Goal: Task Accomplishment & Management: Manage account settings

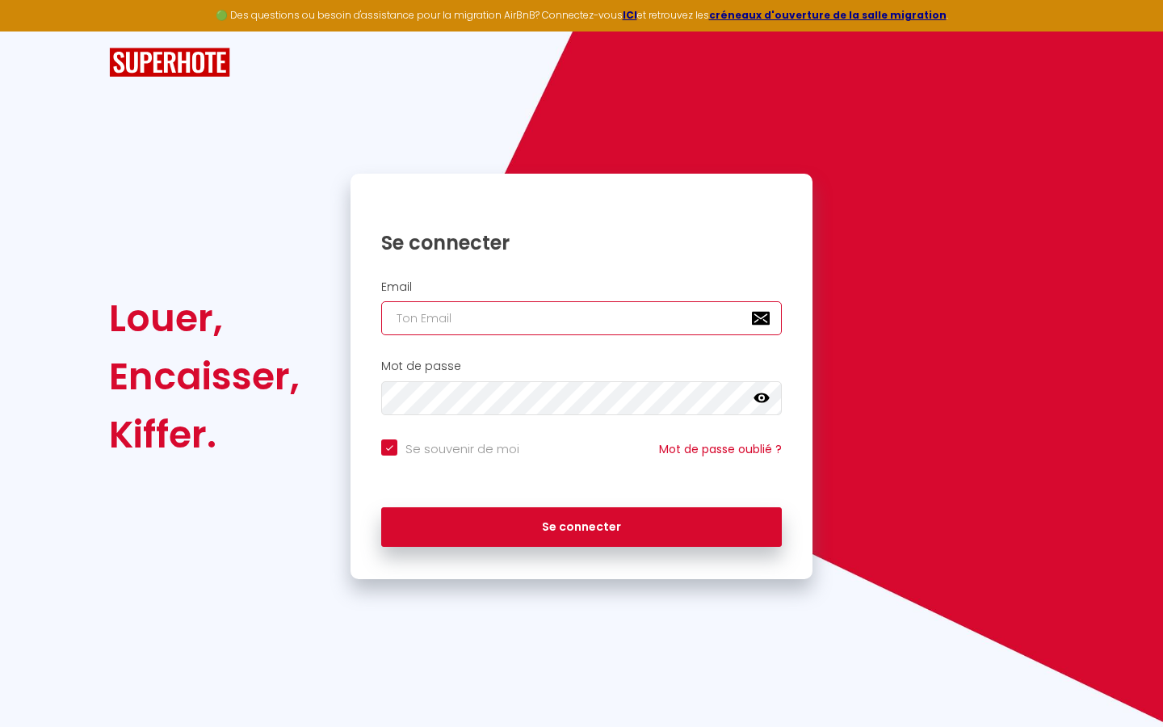
type input "s"
checkbox input "true"
type input "su"
checkbox input "true"
type input "sup"
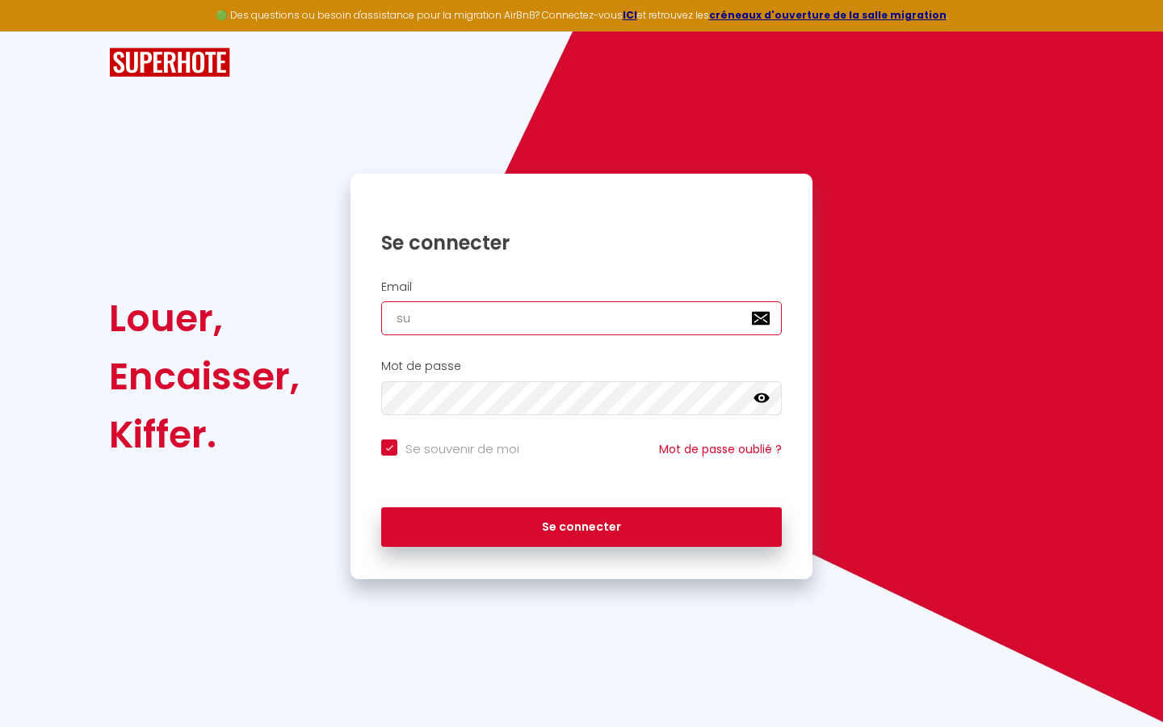
checkbox input "true"
type input "supe"
checkbox input "true"
type input "super"
checkbox input "true"
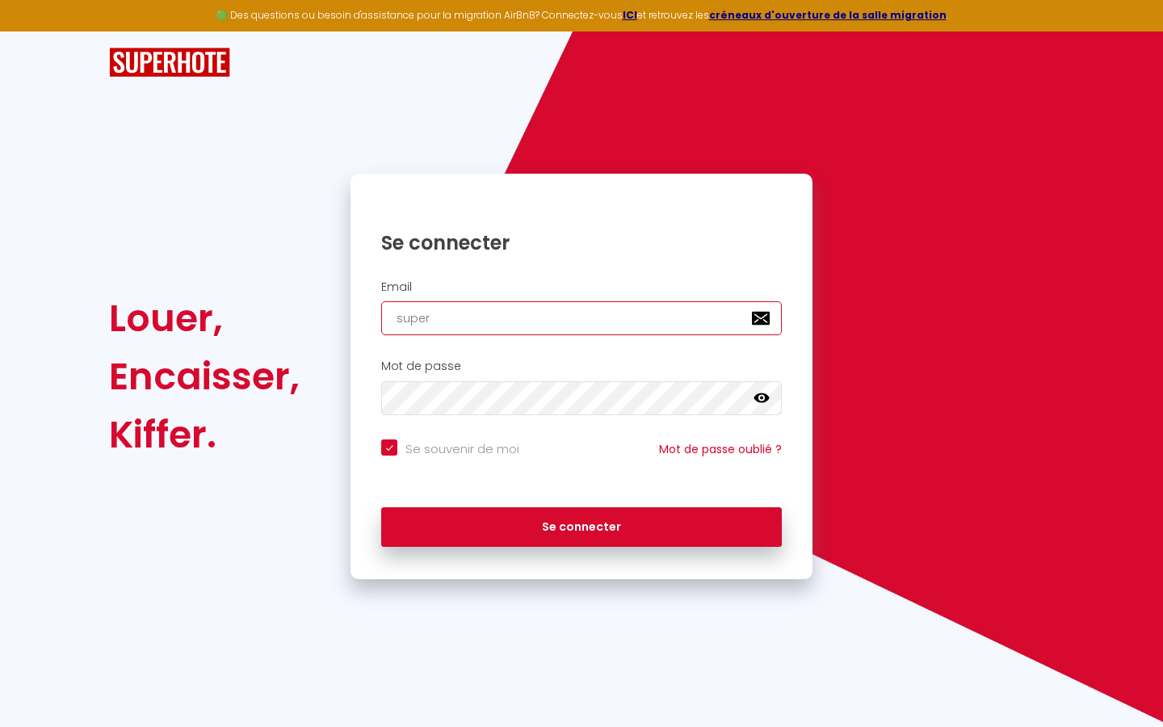
type input "superb"
checkbox input "true"
type input "superbo"
checkbox input "true"
type input "superbor"
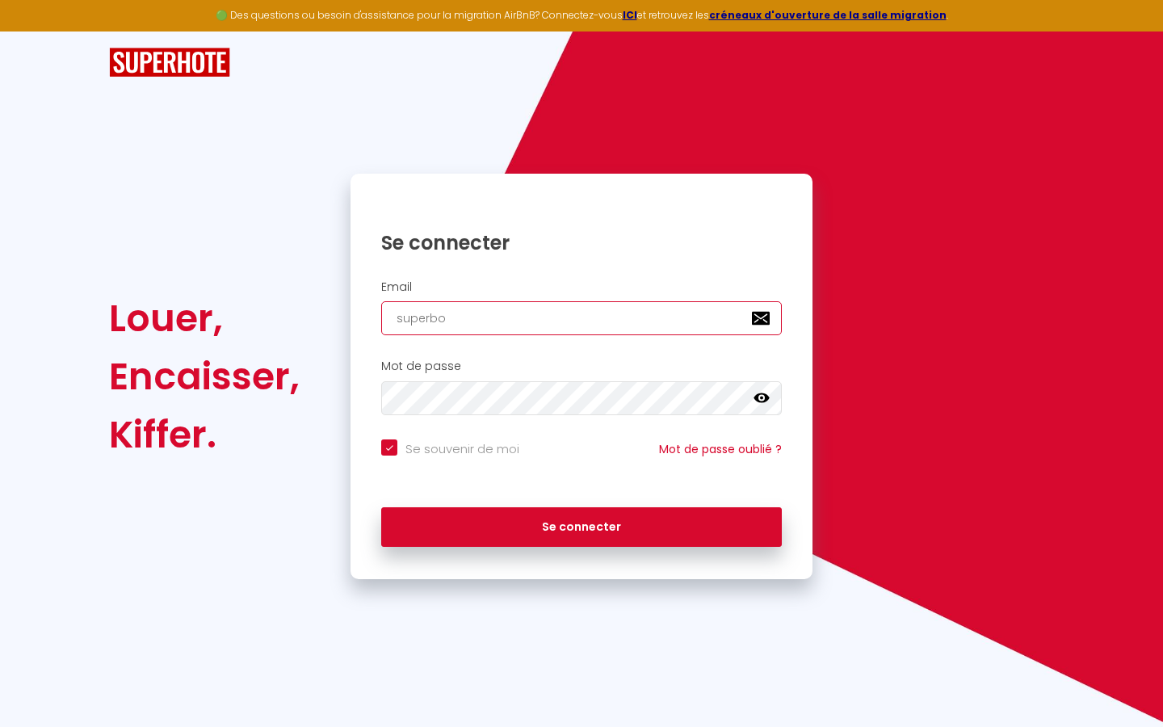
checkbox input "true"
type input "superbord"
checkbox input "true"
type input "superborde"
checkbox input "true"
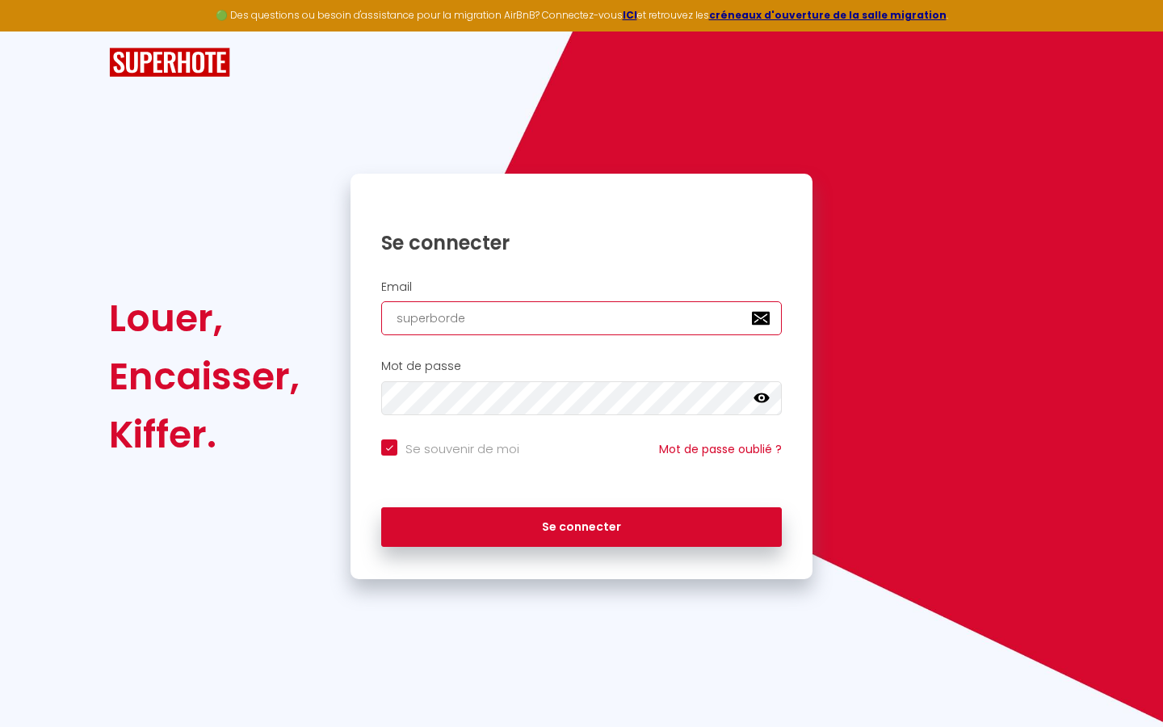
type input "superbordea"
checkbox input "true"
type input "superbordeau"
checkbox input "true"
type input "superbordeaux"
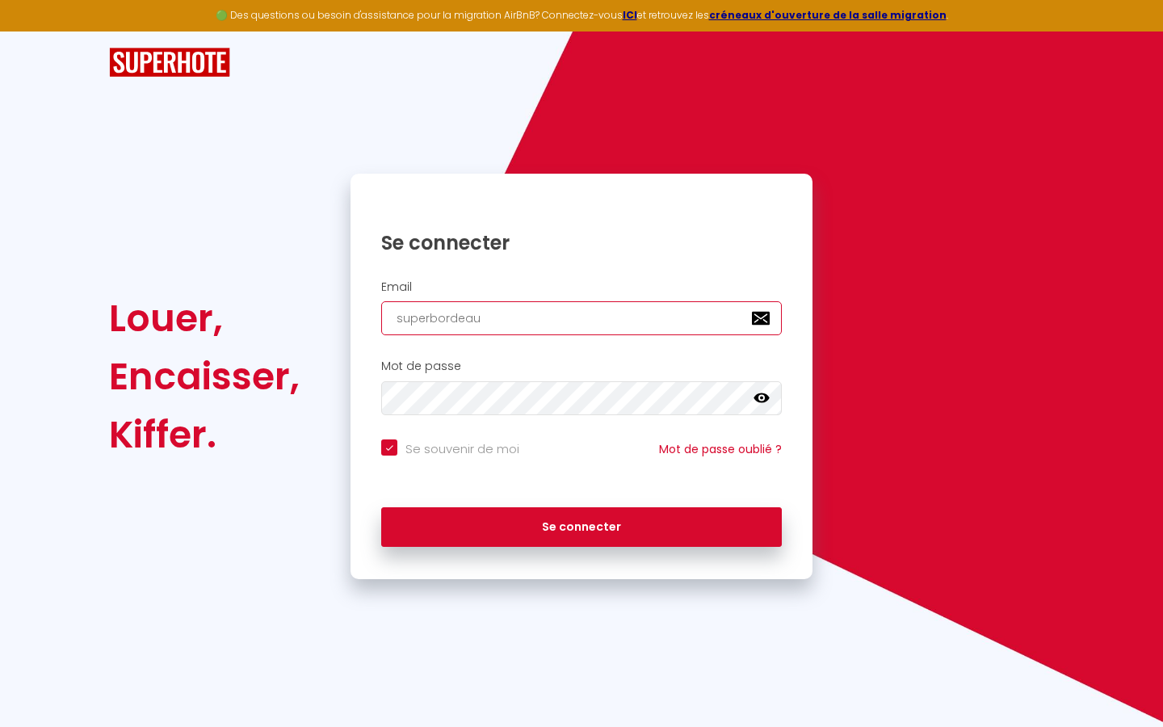
checkbox input "true"
type input "superbordeaux@"
checkbox input "true"
type input "superbordeaux@g"
checkbox input "true"
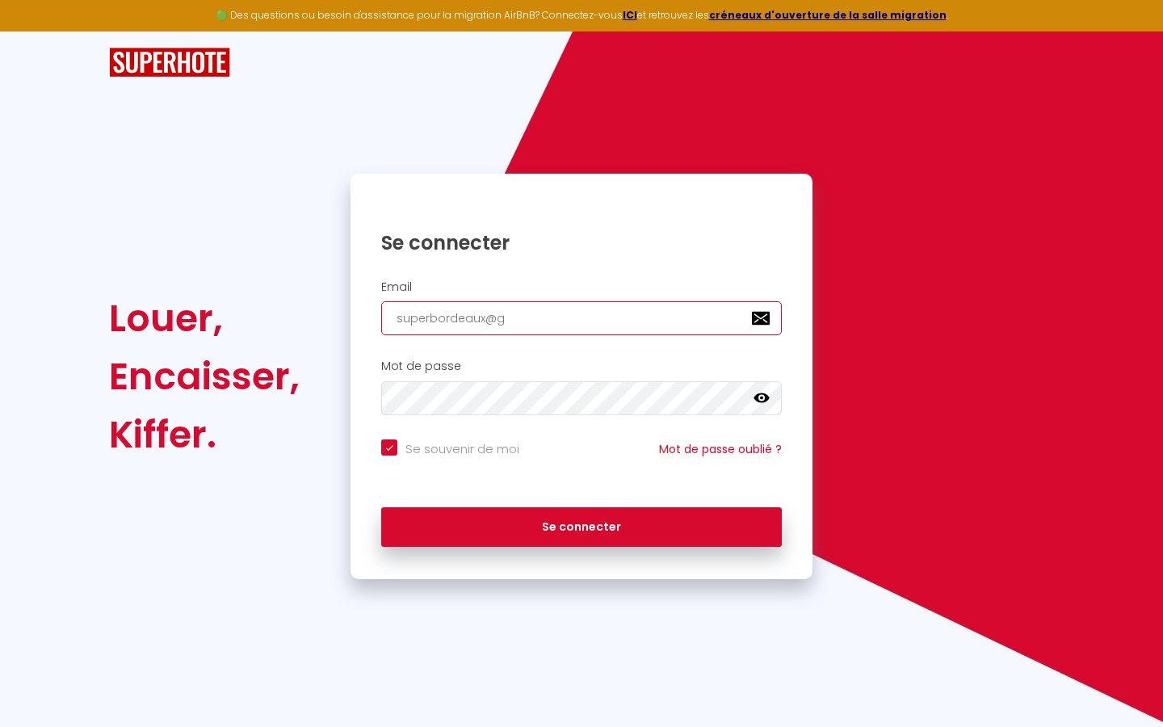
type input "superbordeaux@gm"
checkbox input "true"
type input "superbordeaux@gma"
checkbox input "true"
type input "superbordeaux@gmai"
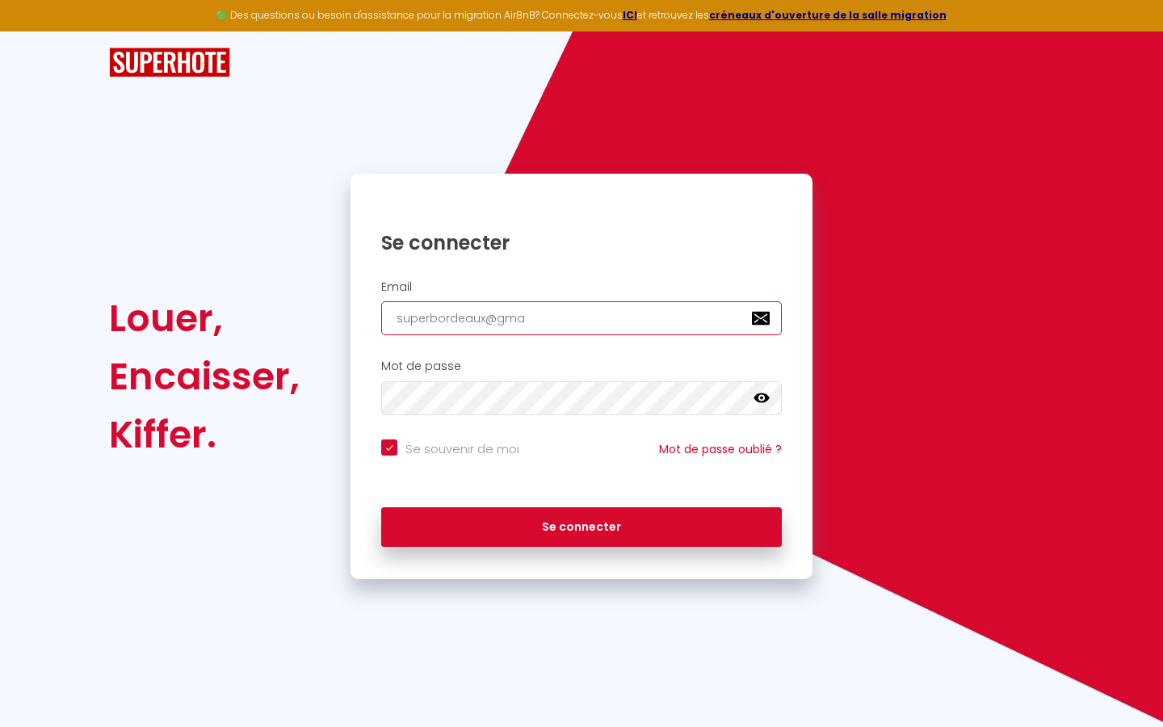
checkbox input "true"
type input "[EMAIL_ADDRESS]"
checkbox input "true"
type input "[EMAIL_ADDRESS]."
checkbox input "true"
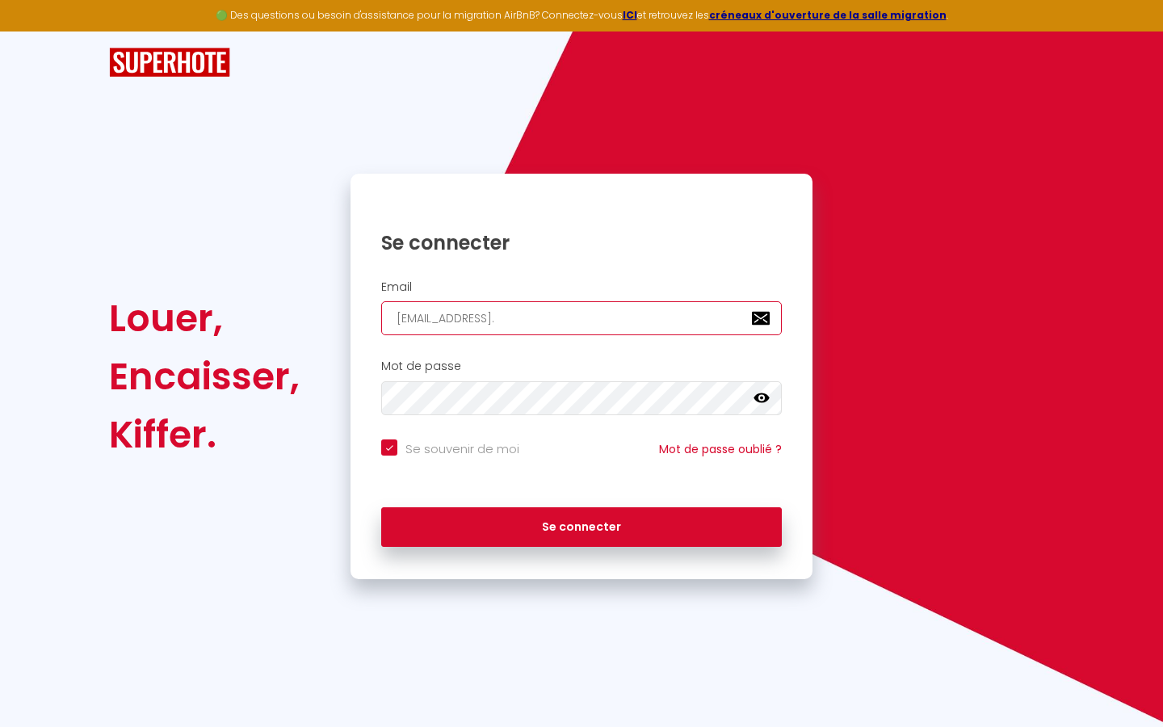
type input "superbordeaux@gmail.c"
checkbox input "true"
type input "[EMAIL_ADDRESS][DOMAIN_NAME]"
checkbox input "true"
type input "[EMAIL_ADDRESS][DOMAIN_NAME]"
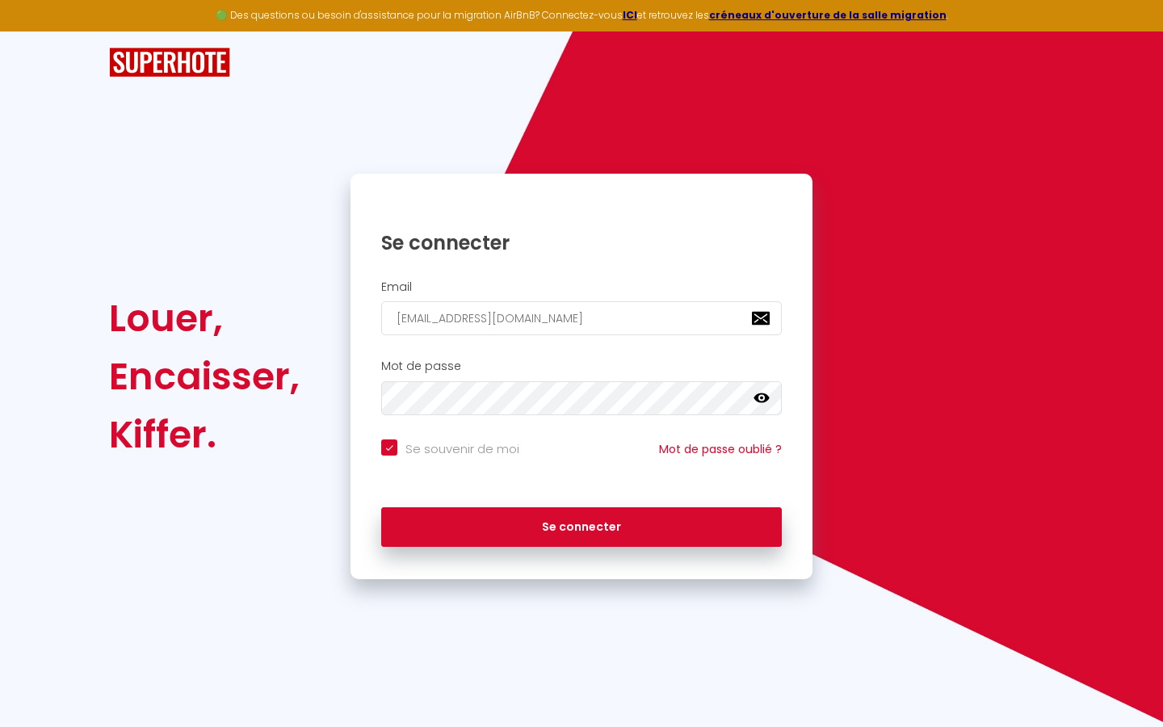
checkbox input "true"
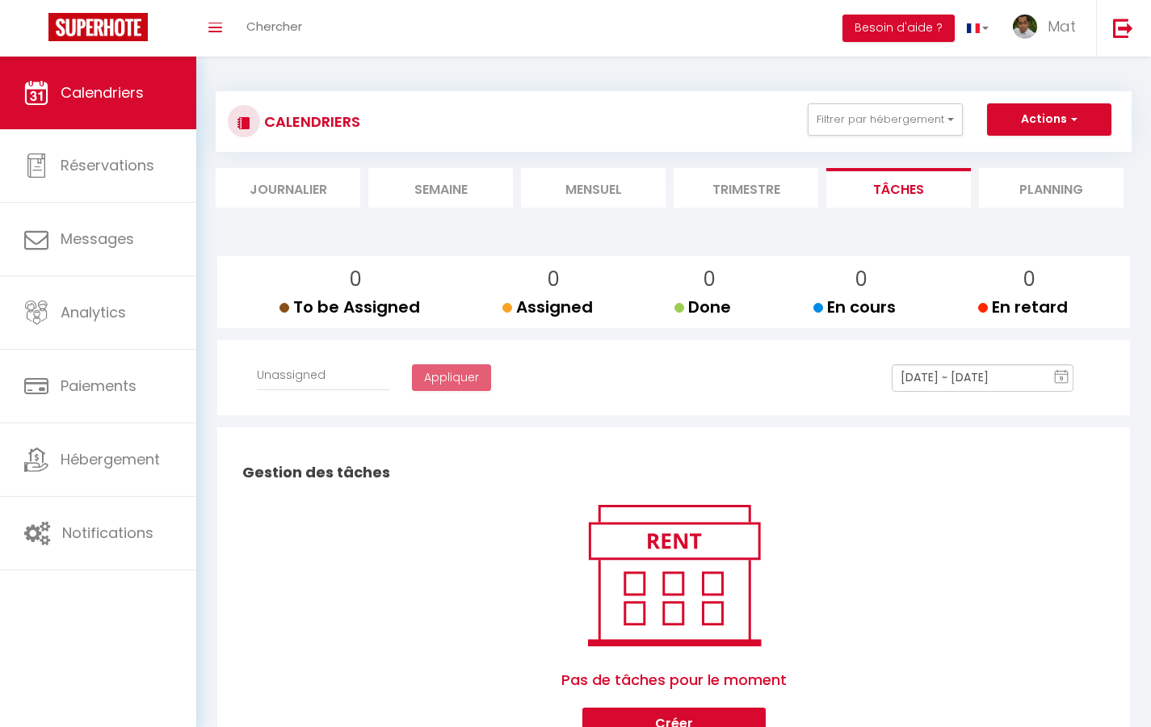
select select
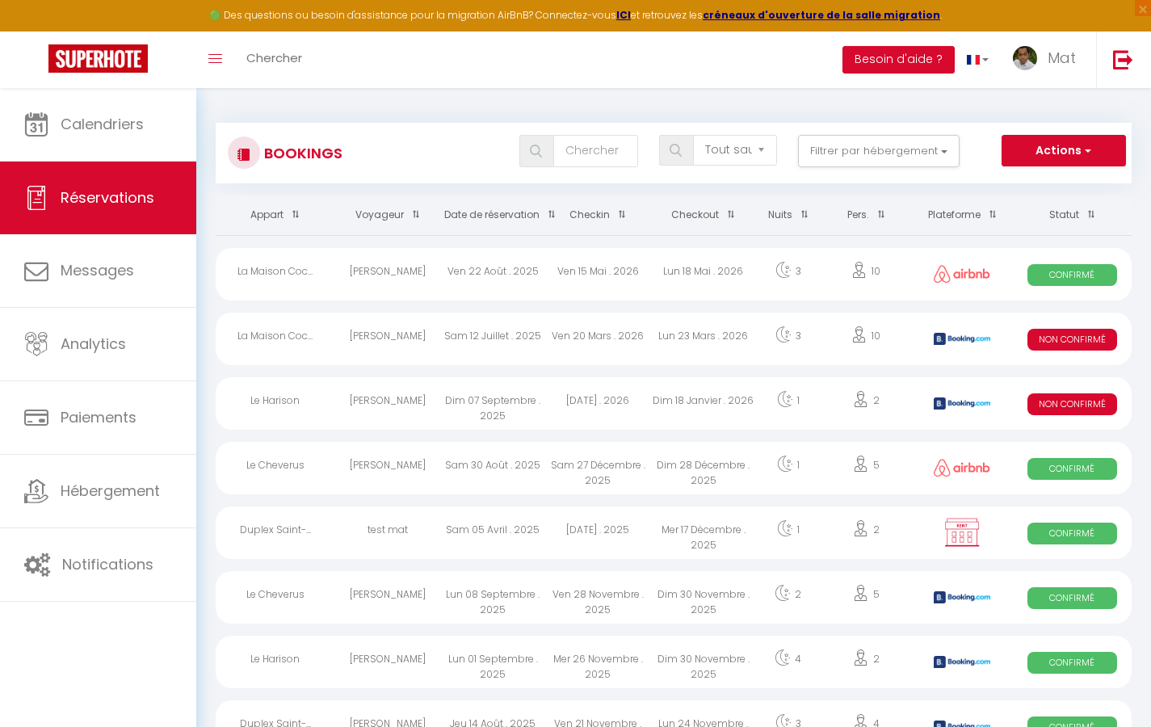
select select "message"
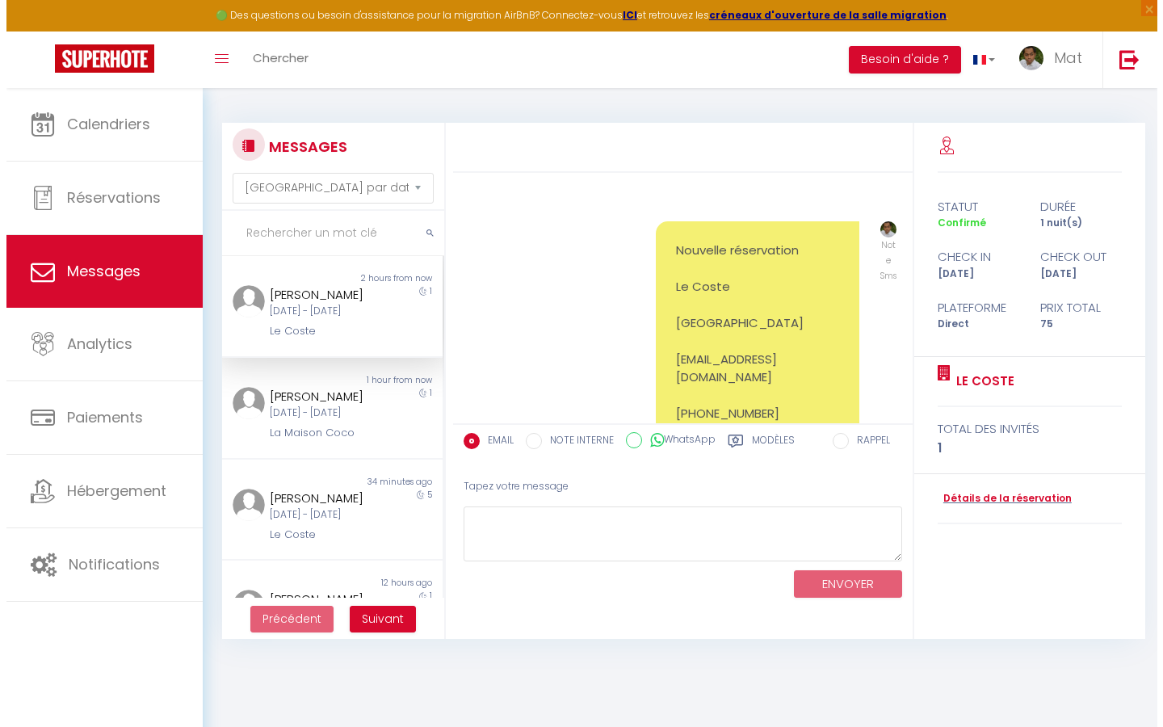
scroll to position [11464, 0]
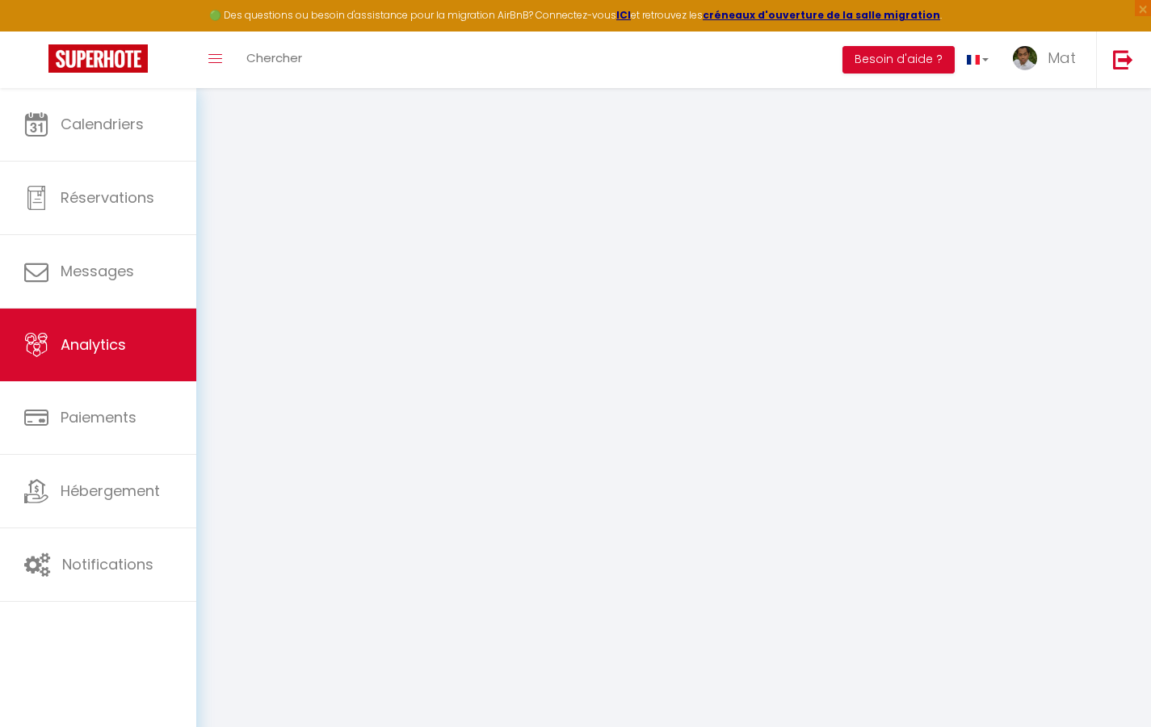
select select "2025"
select select "9"
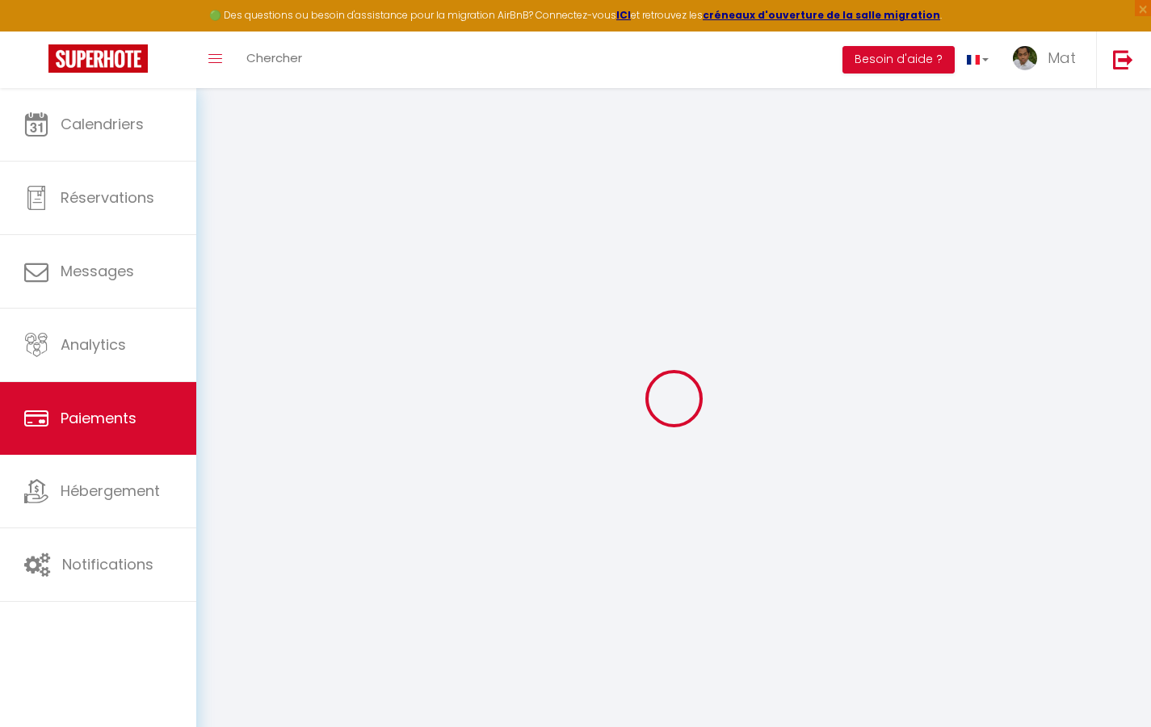
select select "2"
select select "0"
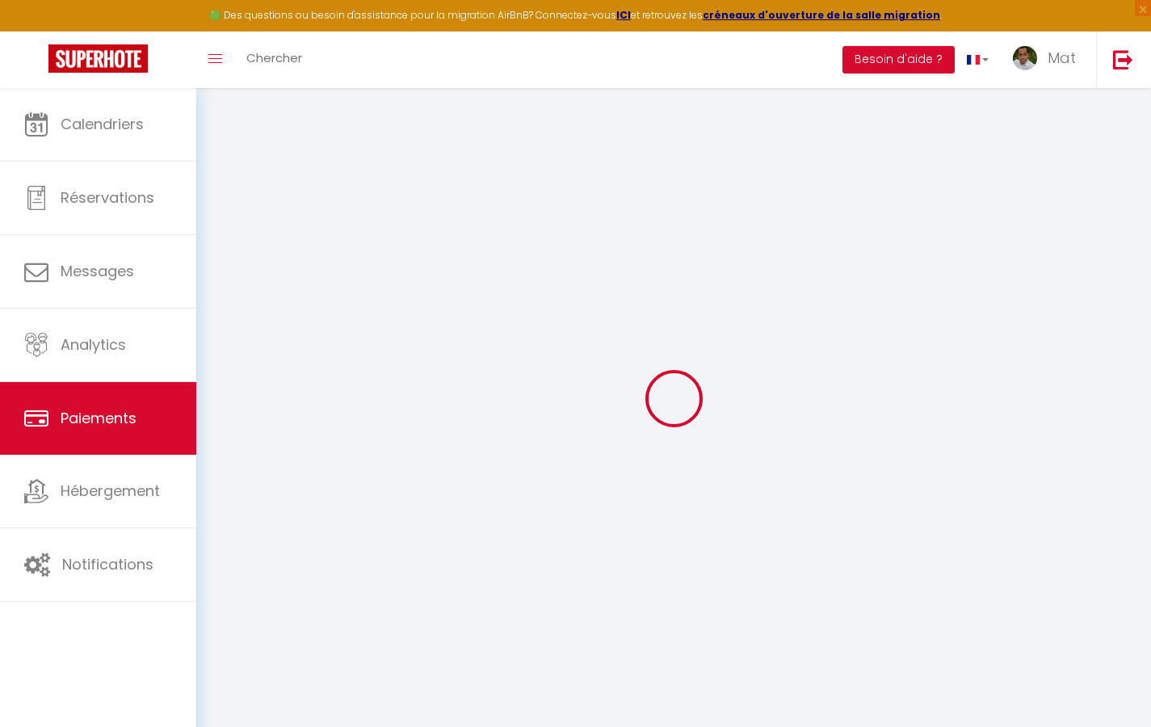
select select "0"
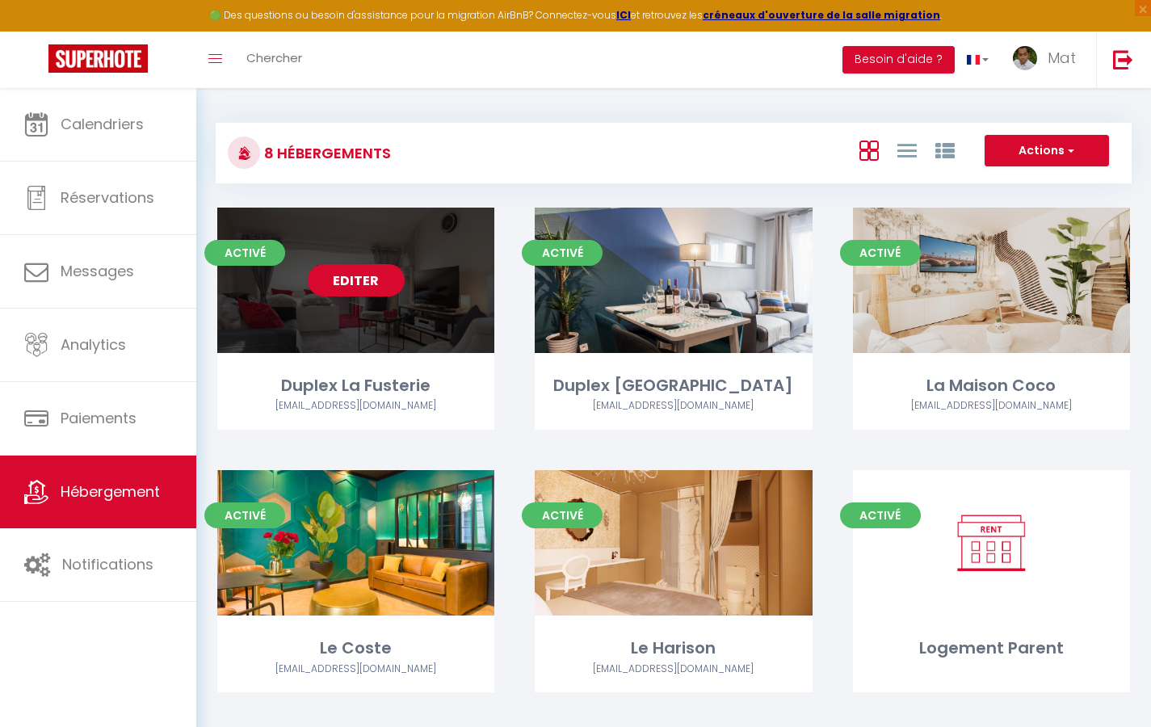
select select "3"
select select "2"
select select "1"
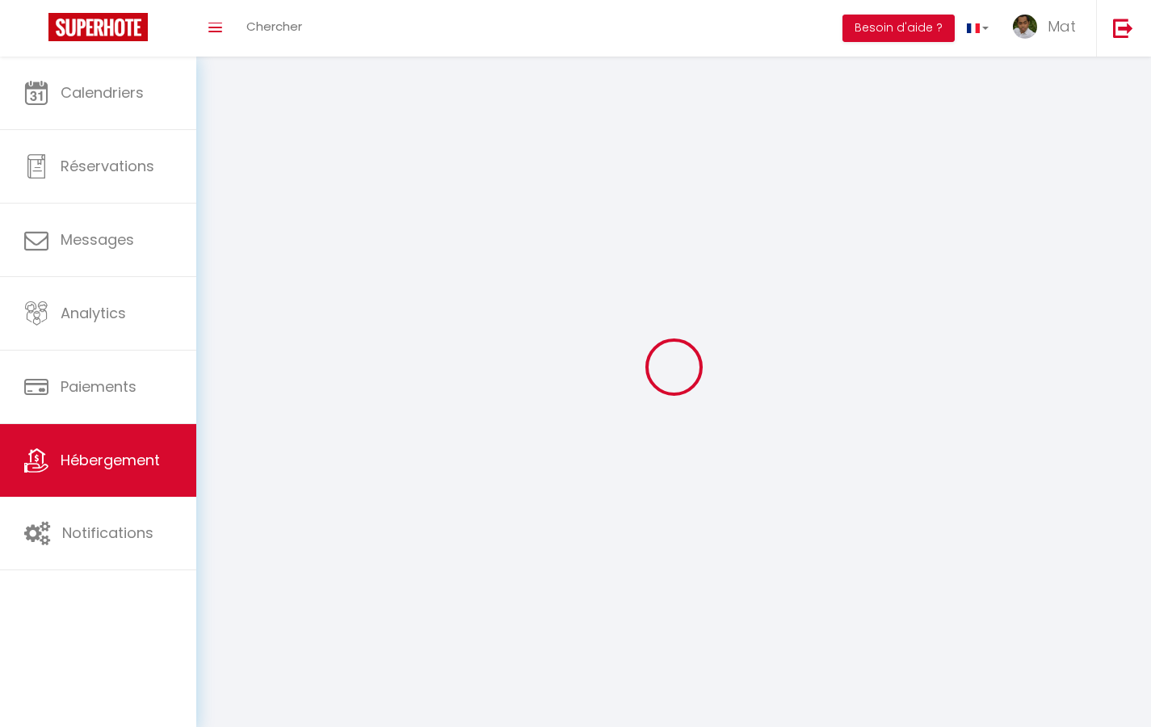
select select
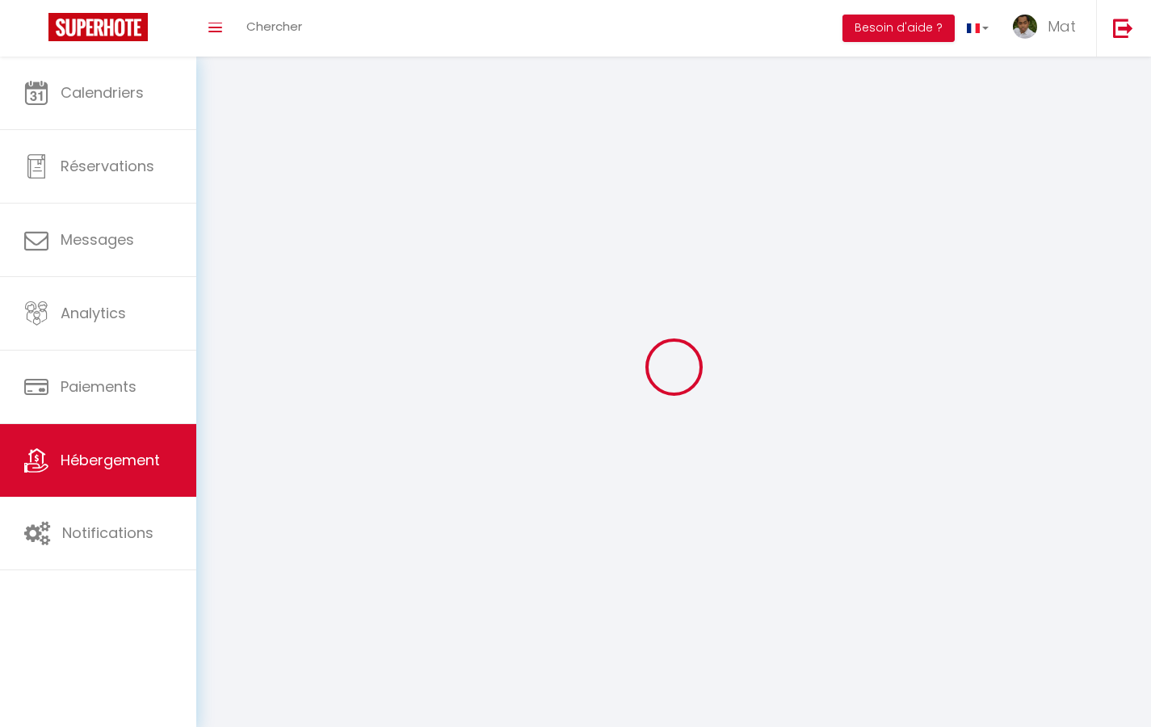
checkbox input "false"
select select
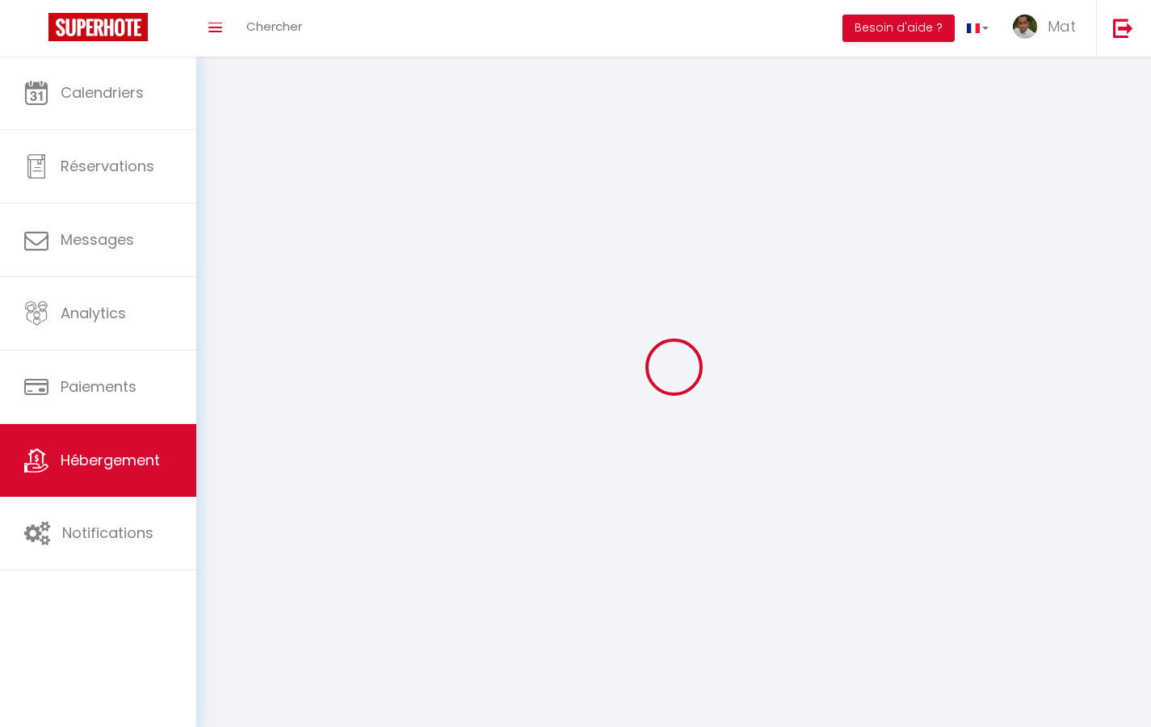
select select
select select "1"
select select
select select "28"
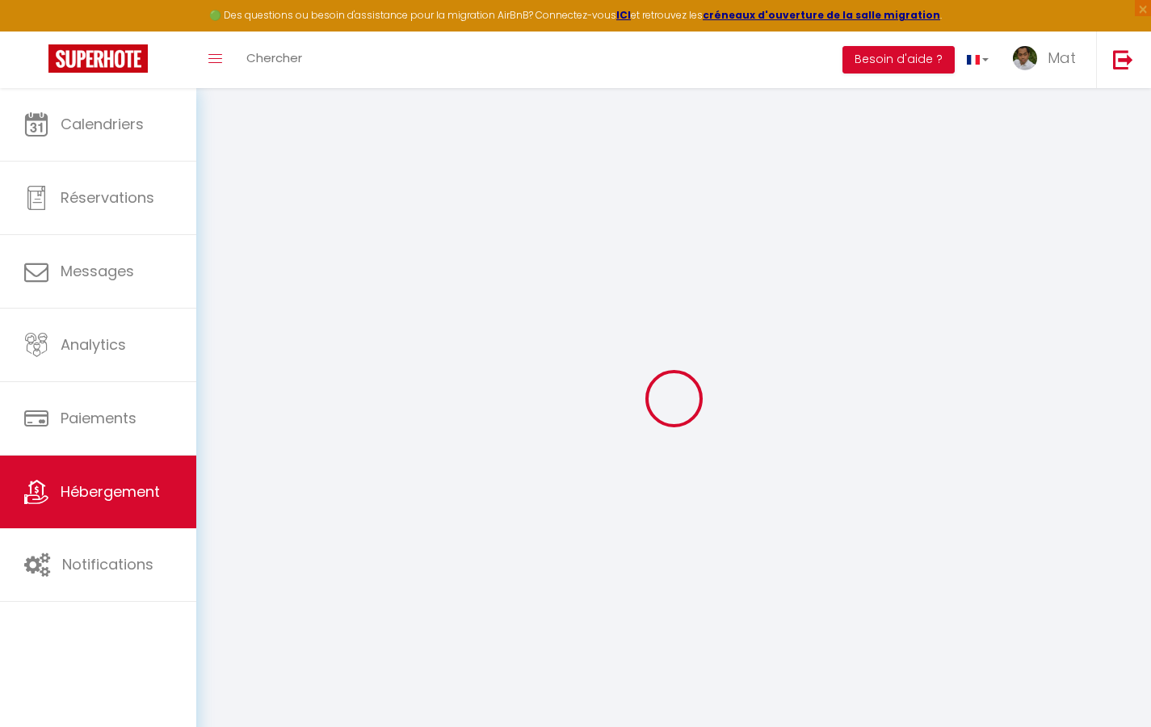
select select
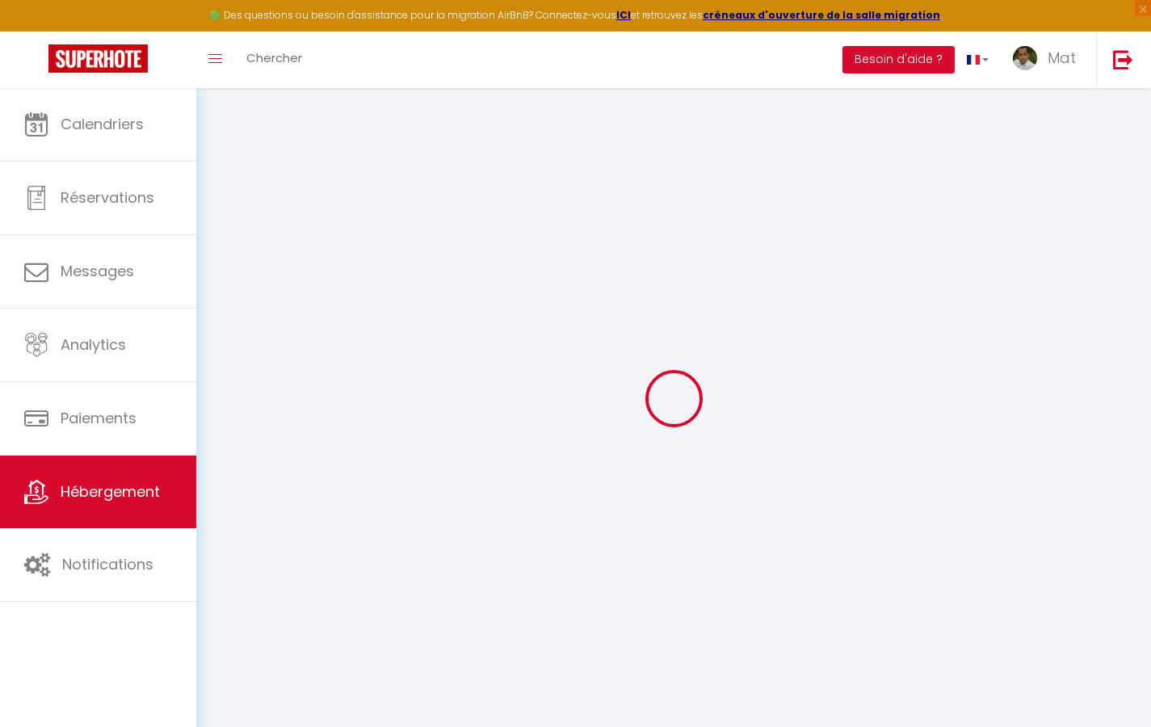
select select
checkbox input "false"
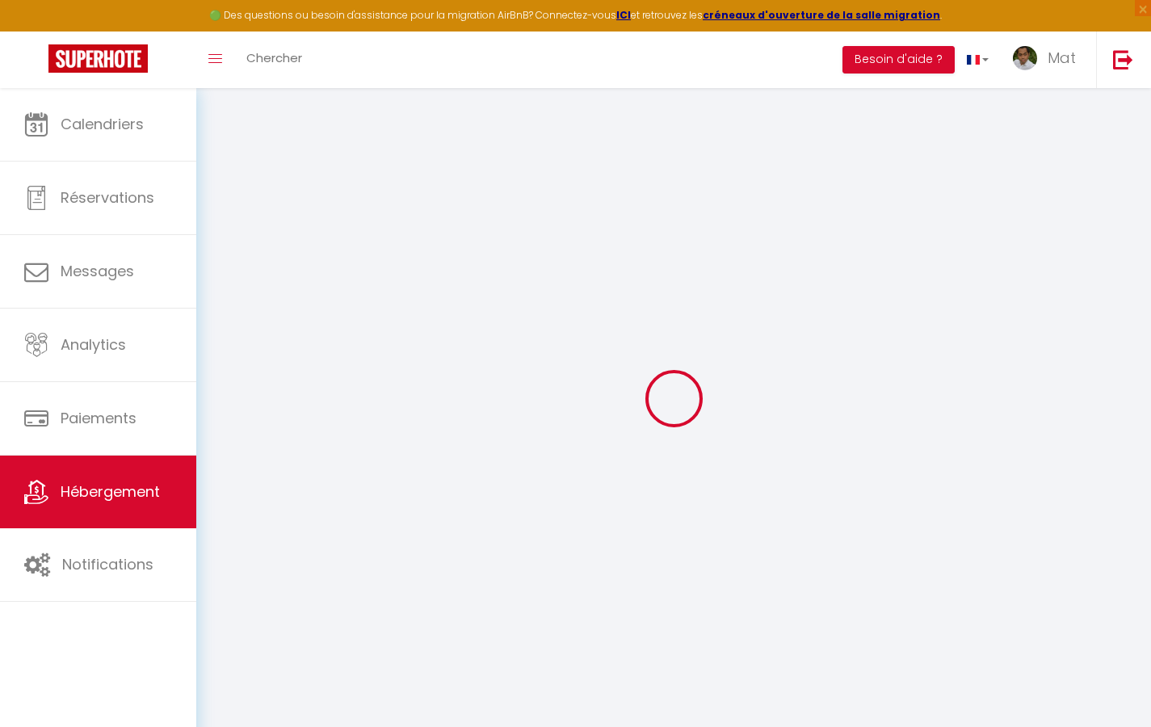
select select
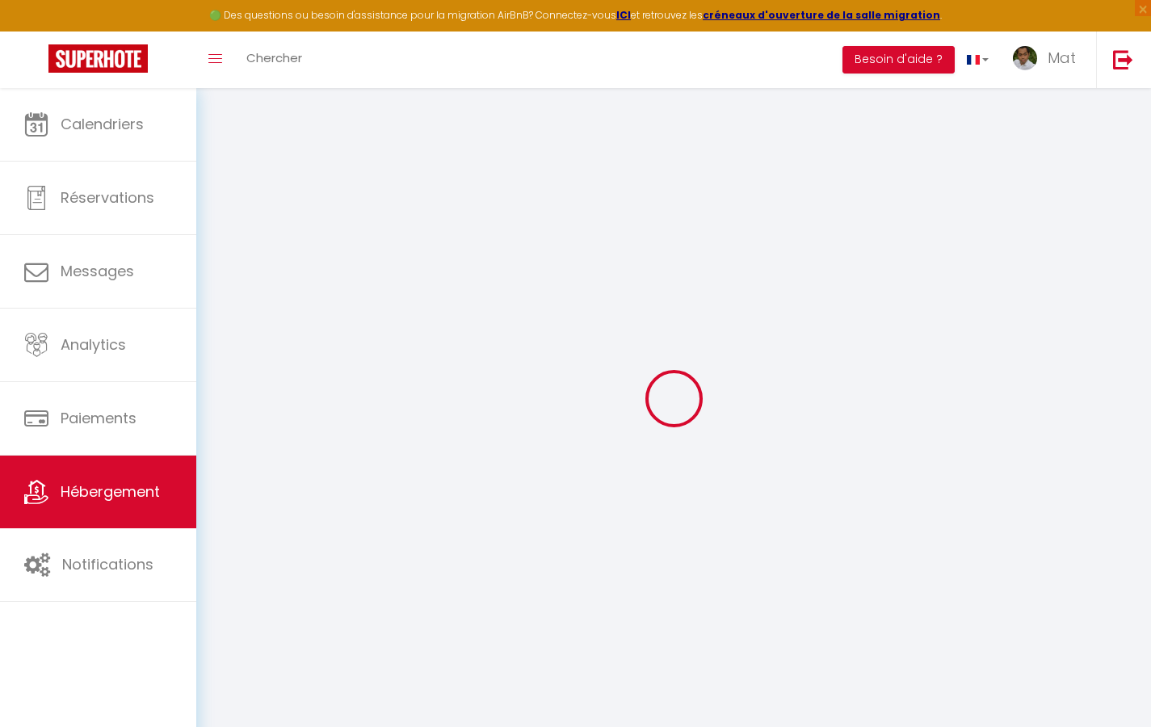
select select
checkbox input "false"
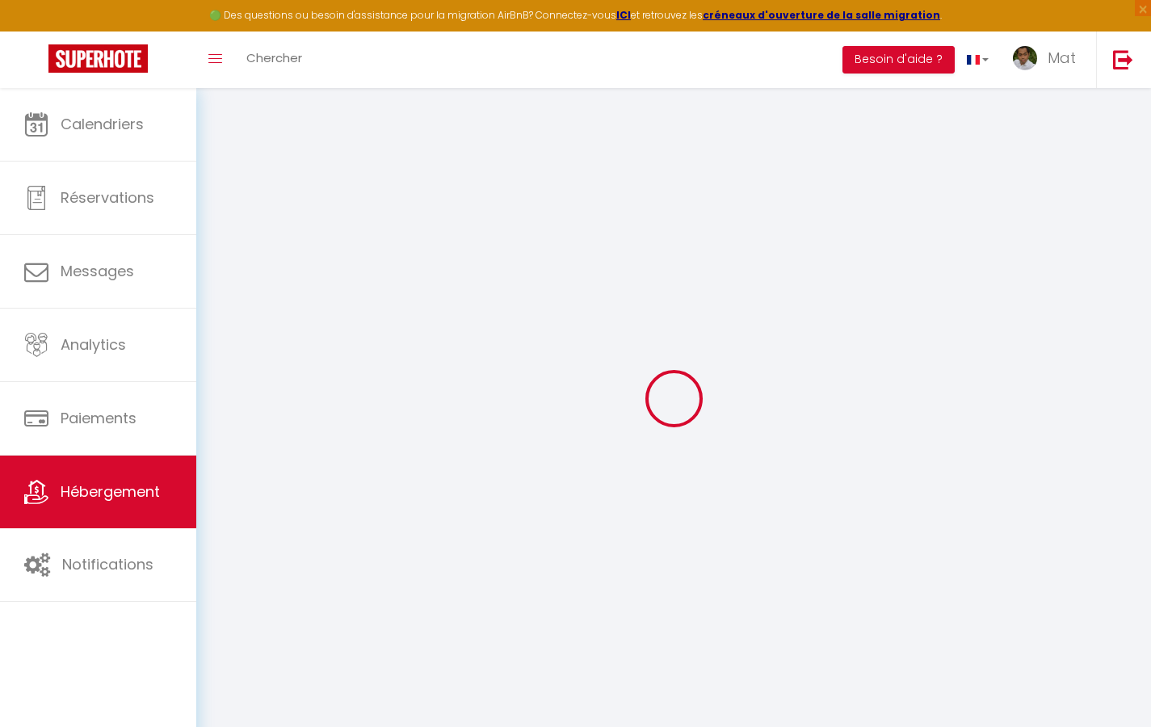
checkbox input "false"
select select
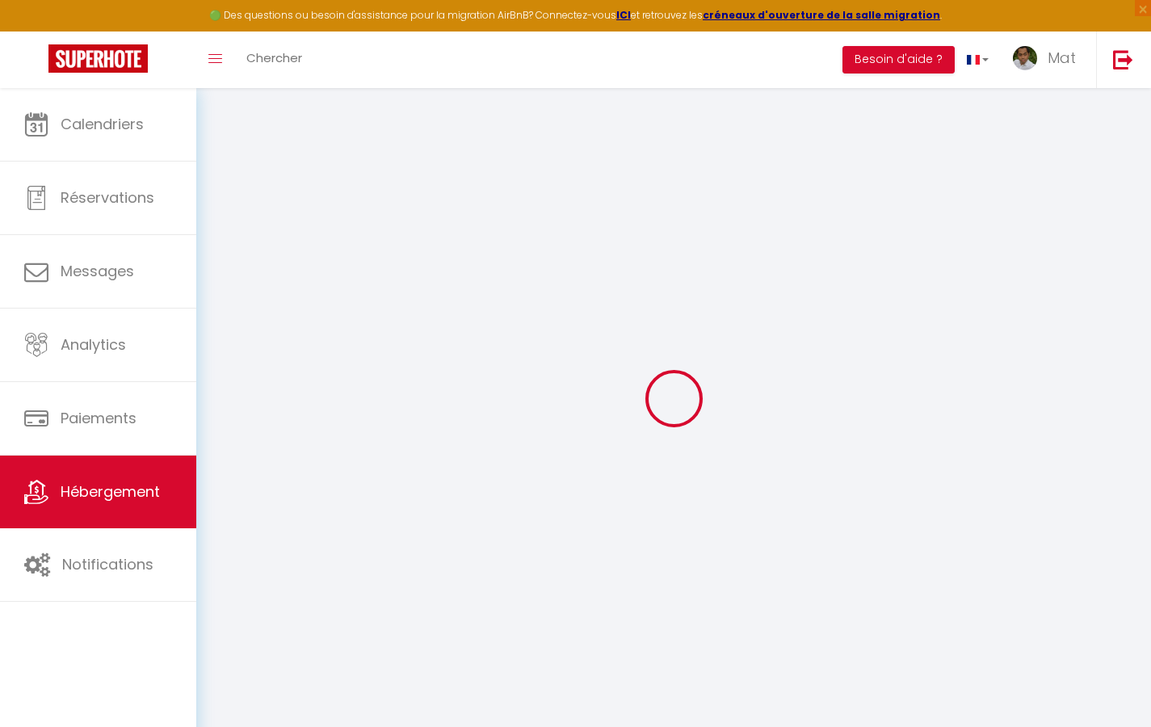
select select
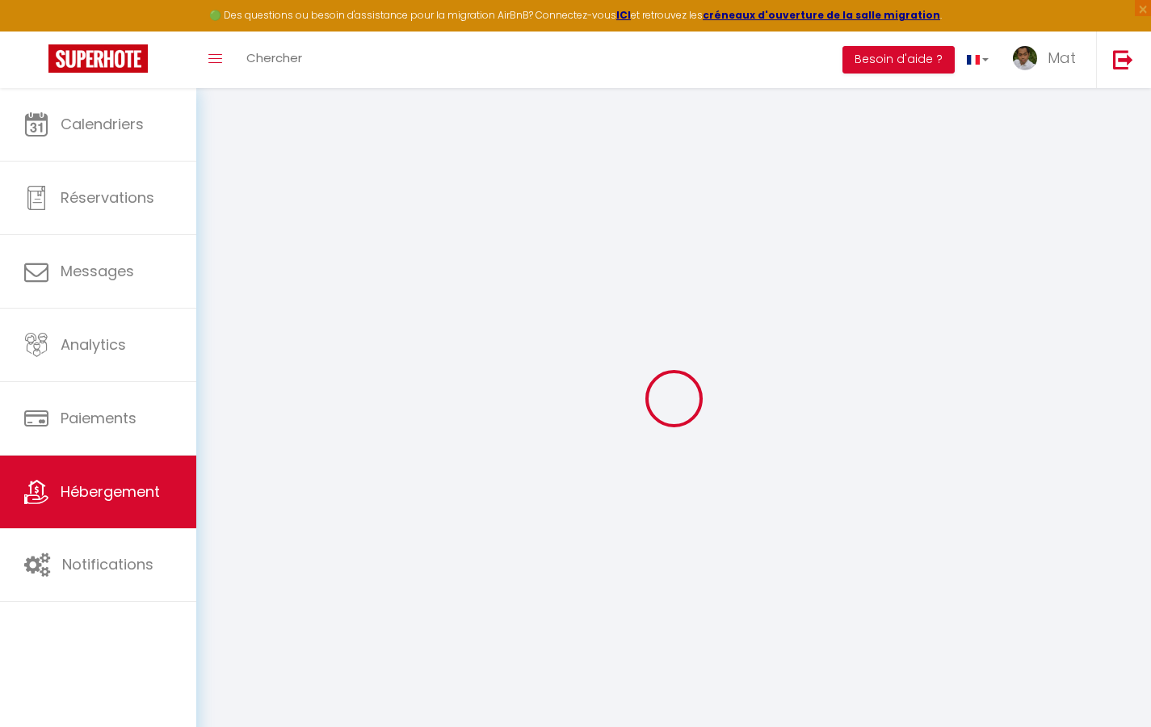
checkbox input "false"
select select
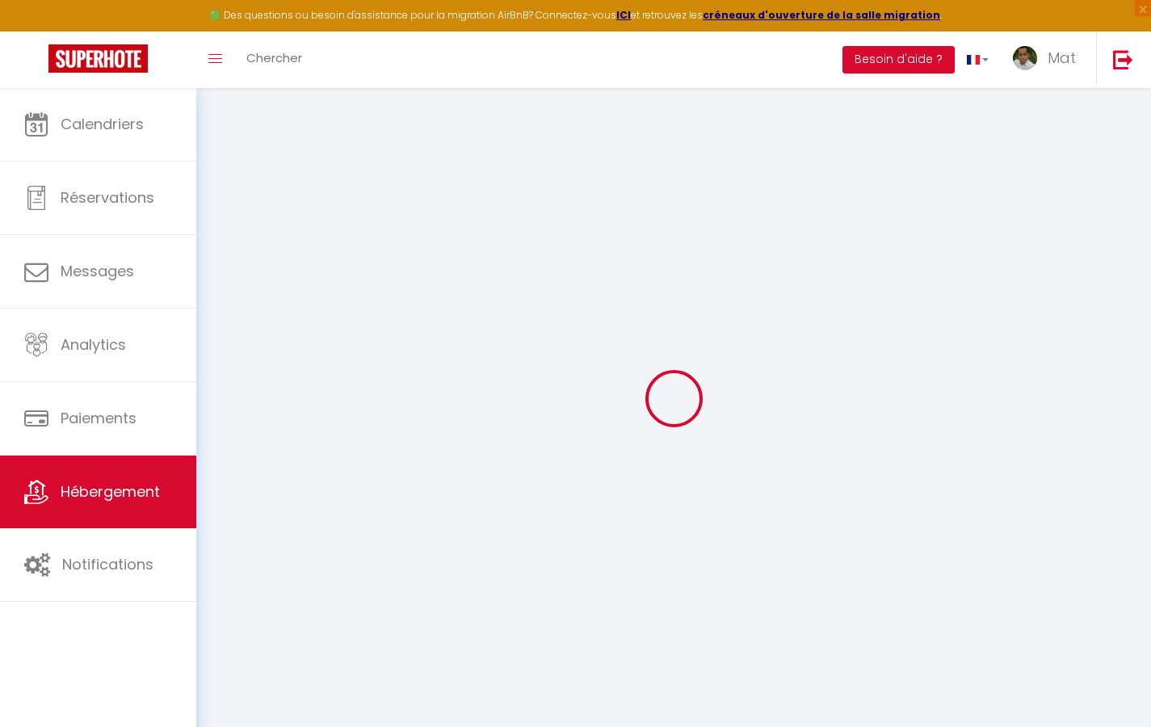
select select
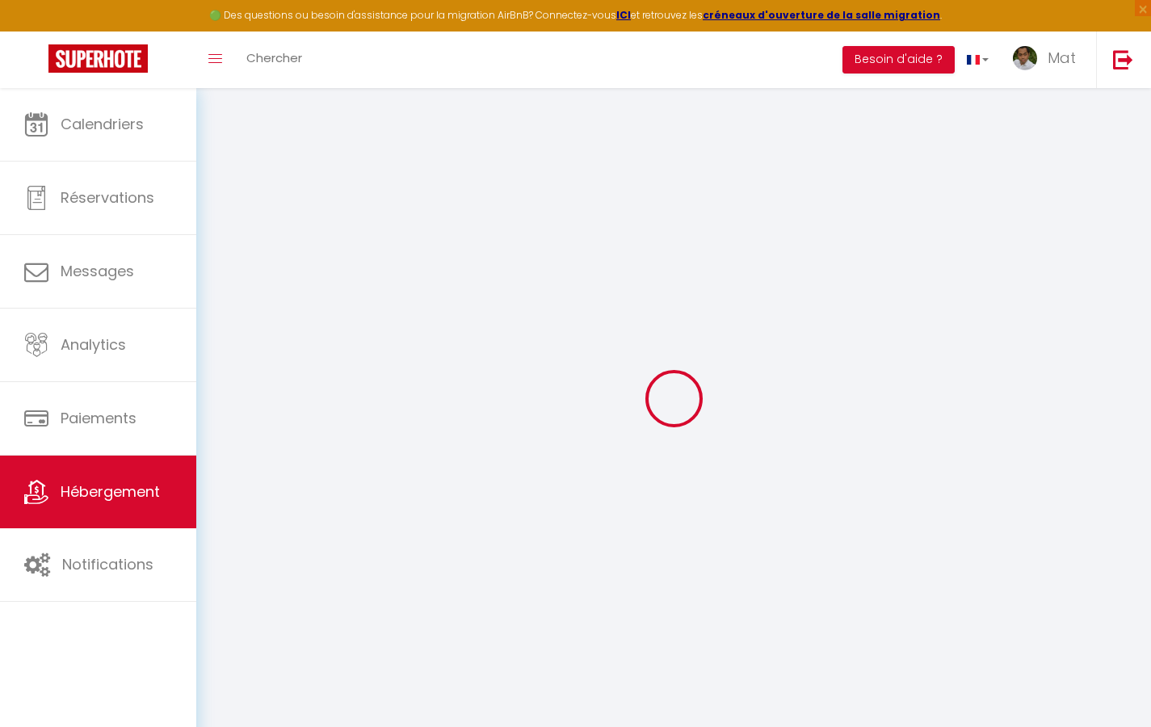
select select
checkbox input "false"
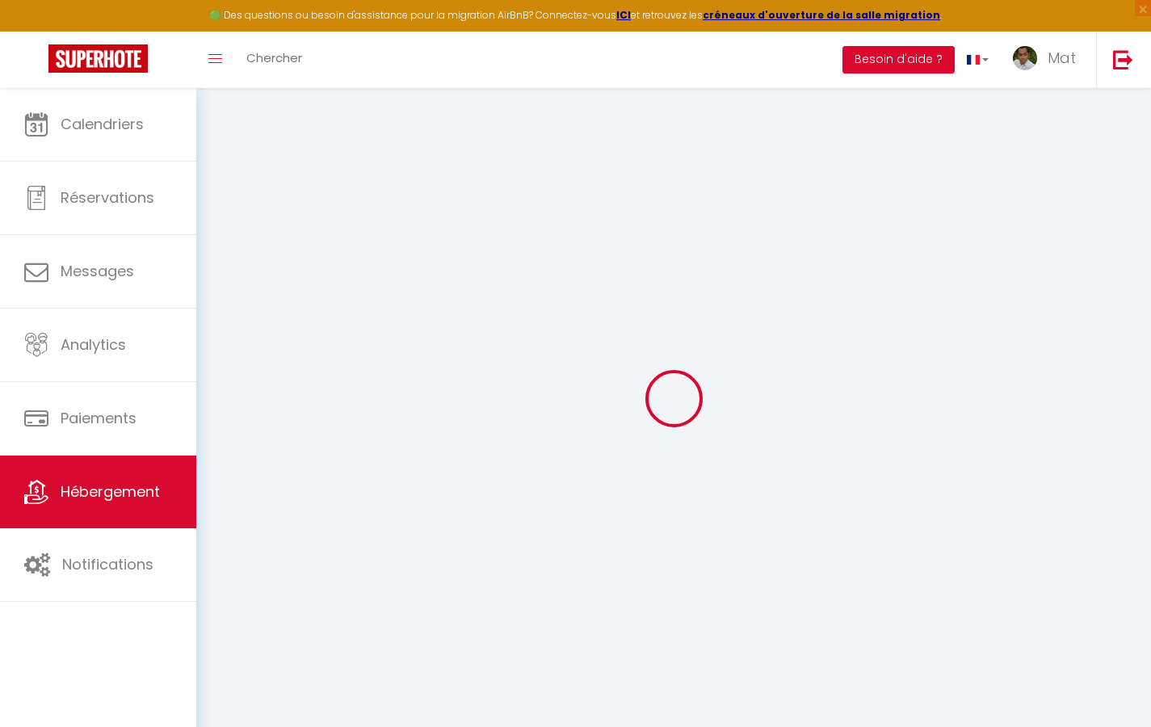
checkbox input "false"
select select
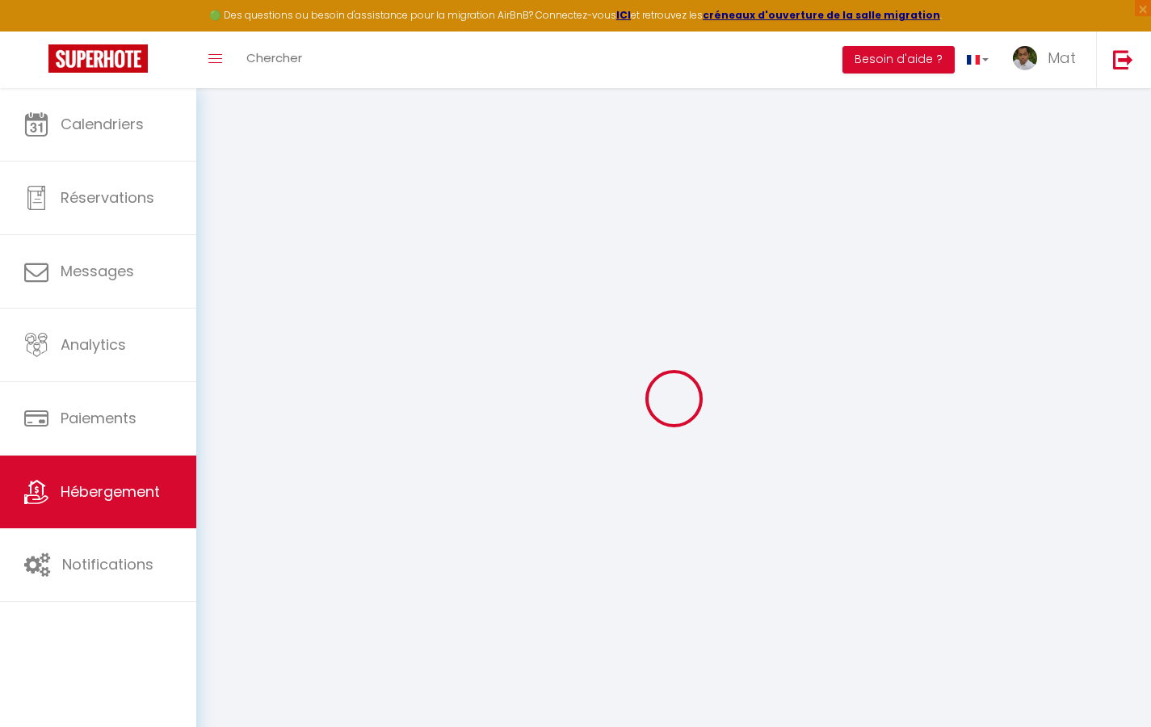
select select
checkbox input "false"
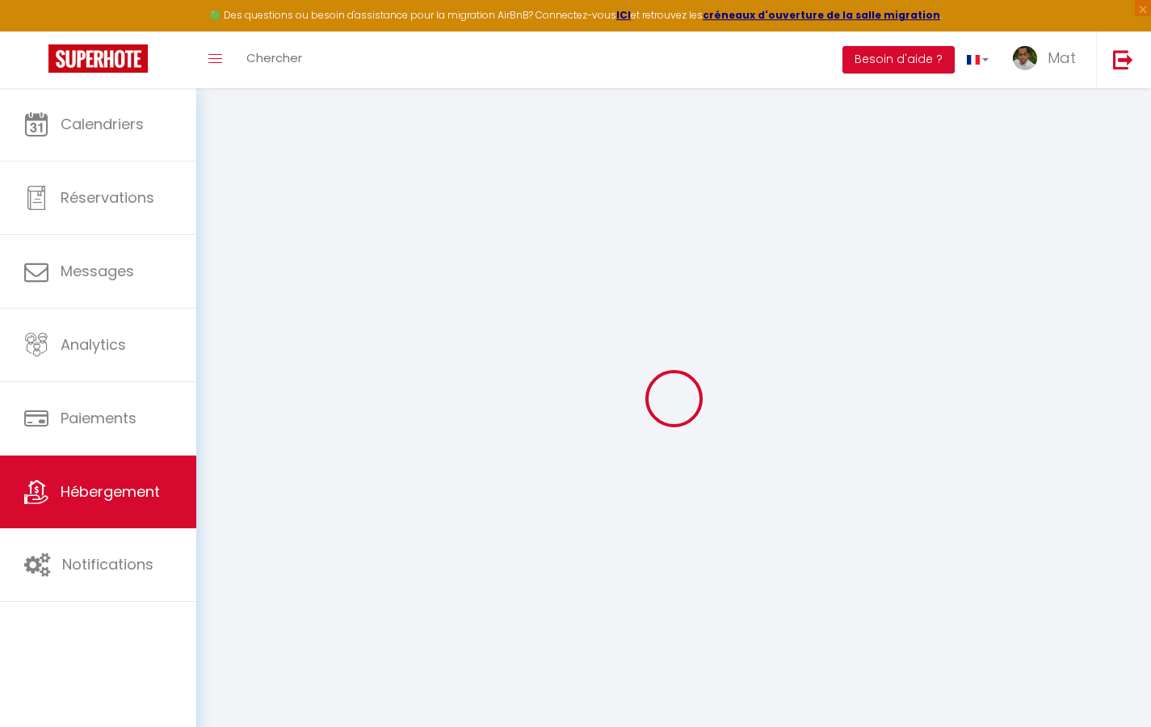
checkbox input "false"
select select
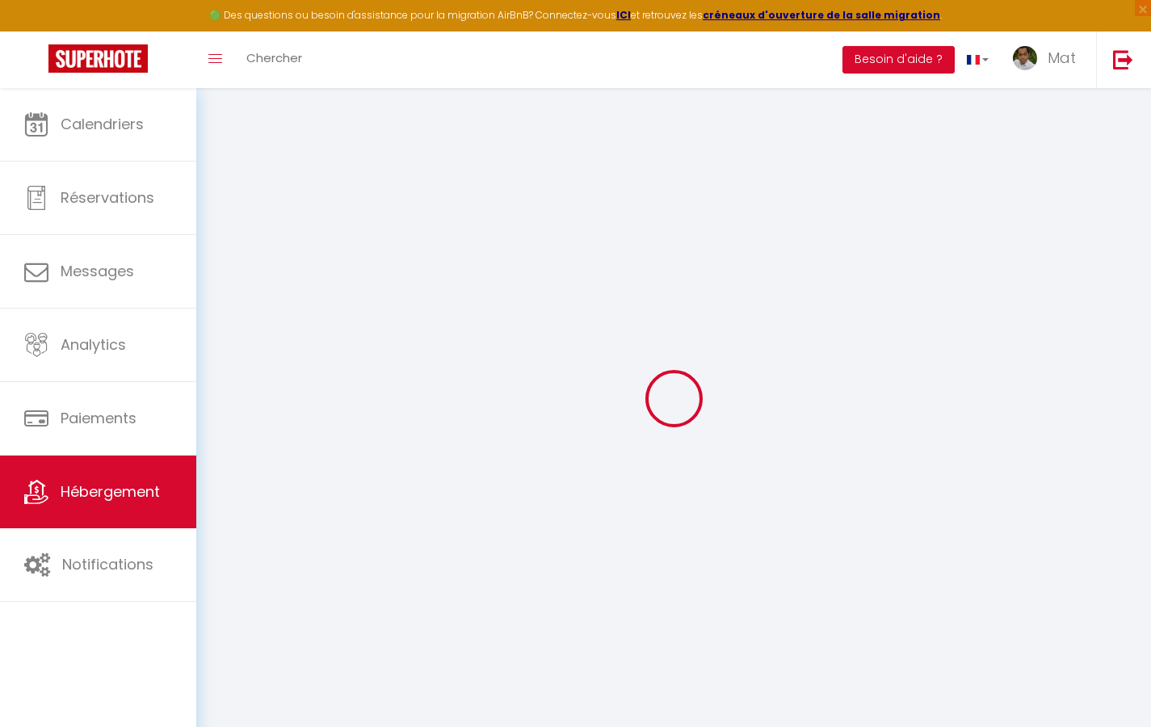
type input "Duplex La Fusterie"
type input "IMMO"
type input "MRA"
type input "[STREET_ADDRESS]"
type input "33800"
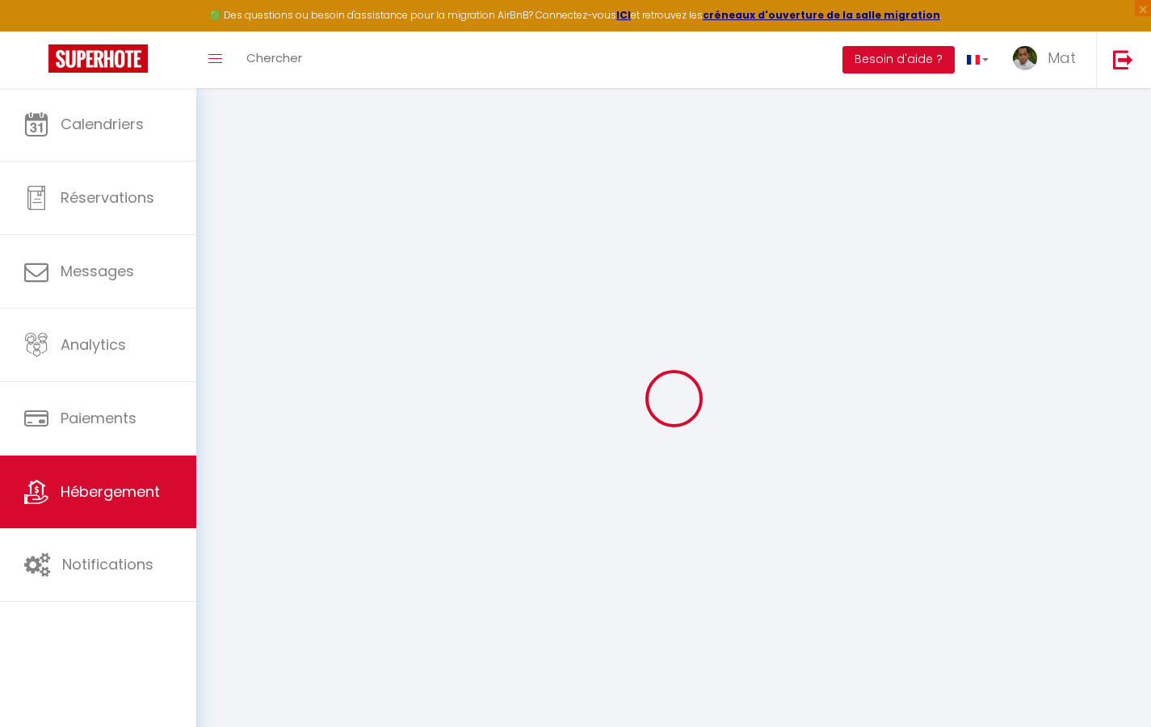
type input "[GEOGRAPHIC_DATA]"
select select "6"
type input "35"
type input "20"
type input "30"
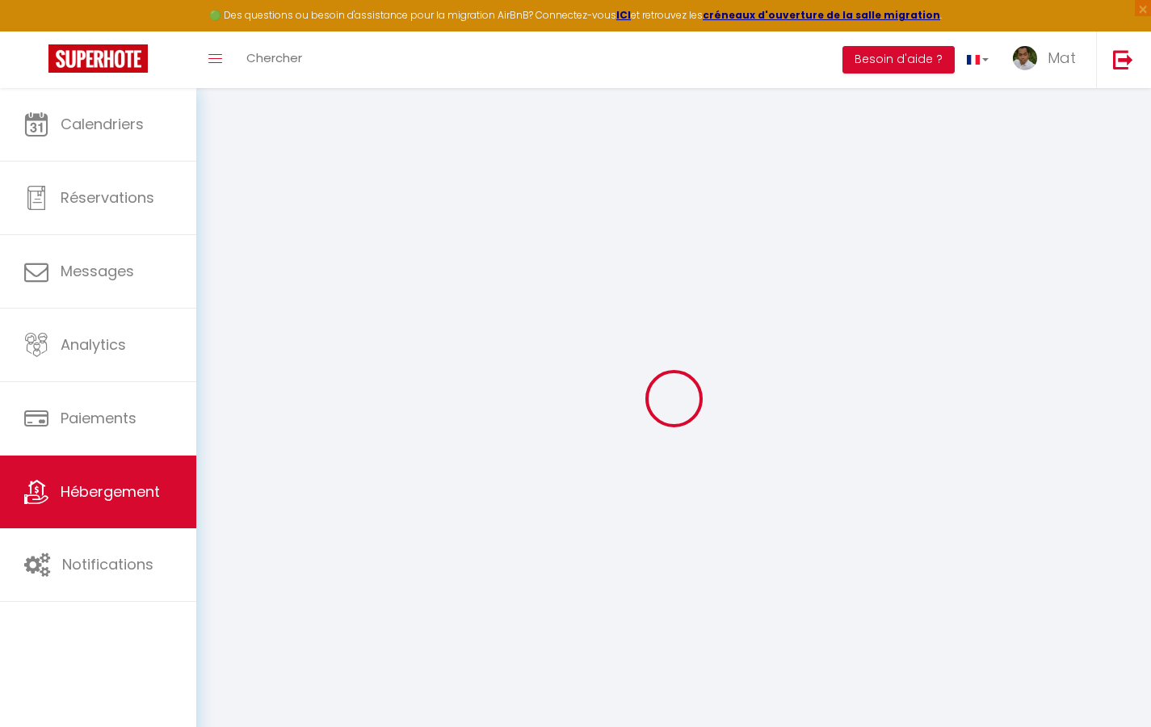
type input "1.65"
type input "200"
select select
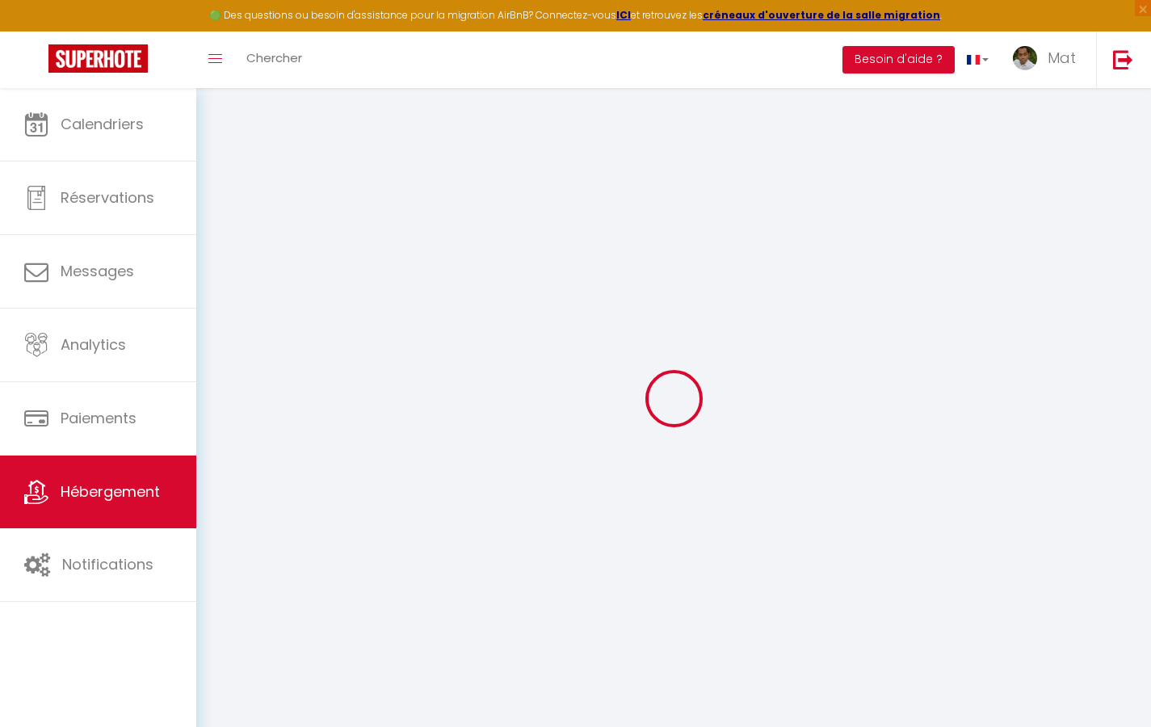
select select
type input "[STREET_ADDRESS]"
type input "33800"
type input "[GEOGRAPHIC_DATA]"
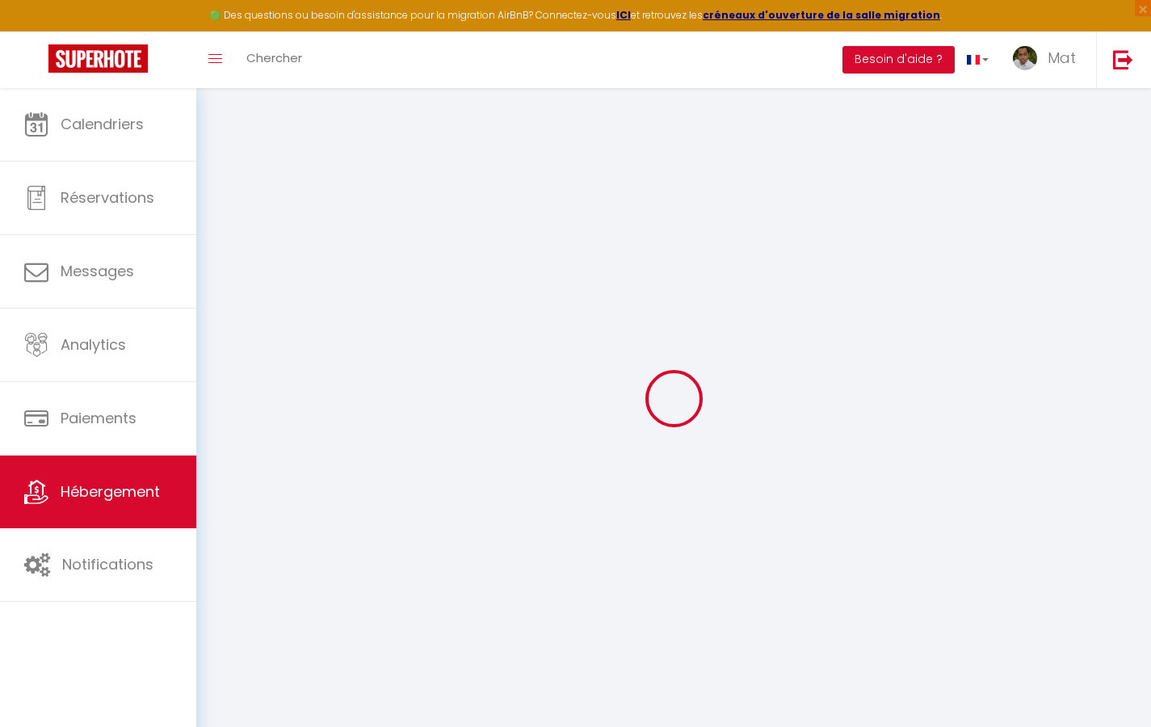
type input "[EMAIL_ADDRESS][DOMAIN_NAME]"
select select "742"
checkbox input "true"
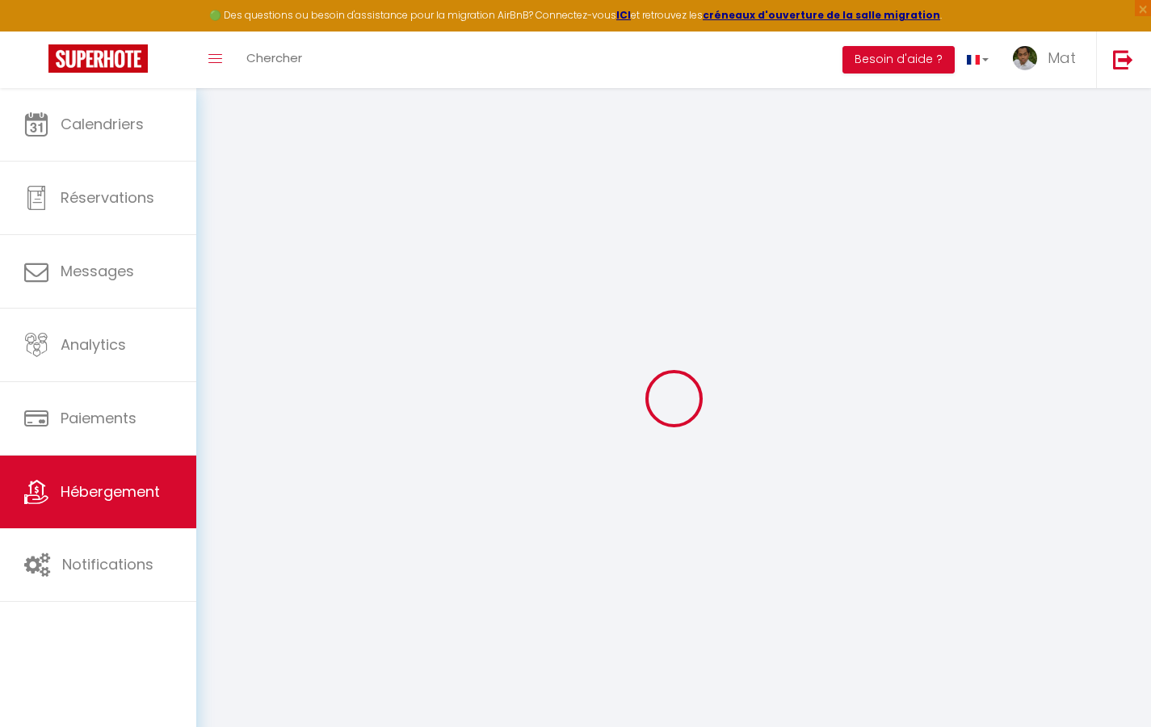
checkbox input "false"
type input "10"
type input "50"
type input "0"
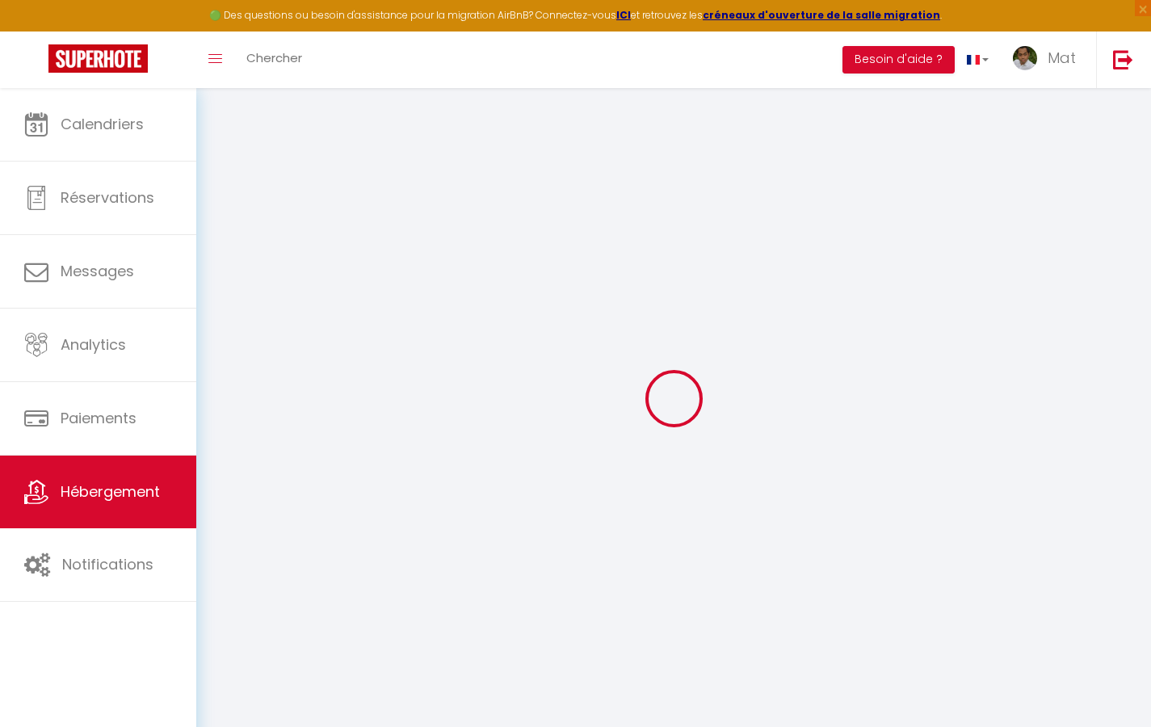
type input "0"
select select "2365"
select select
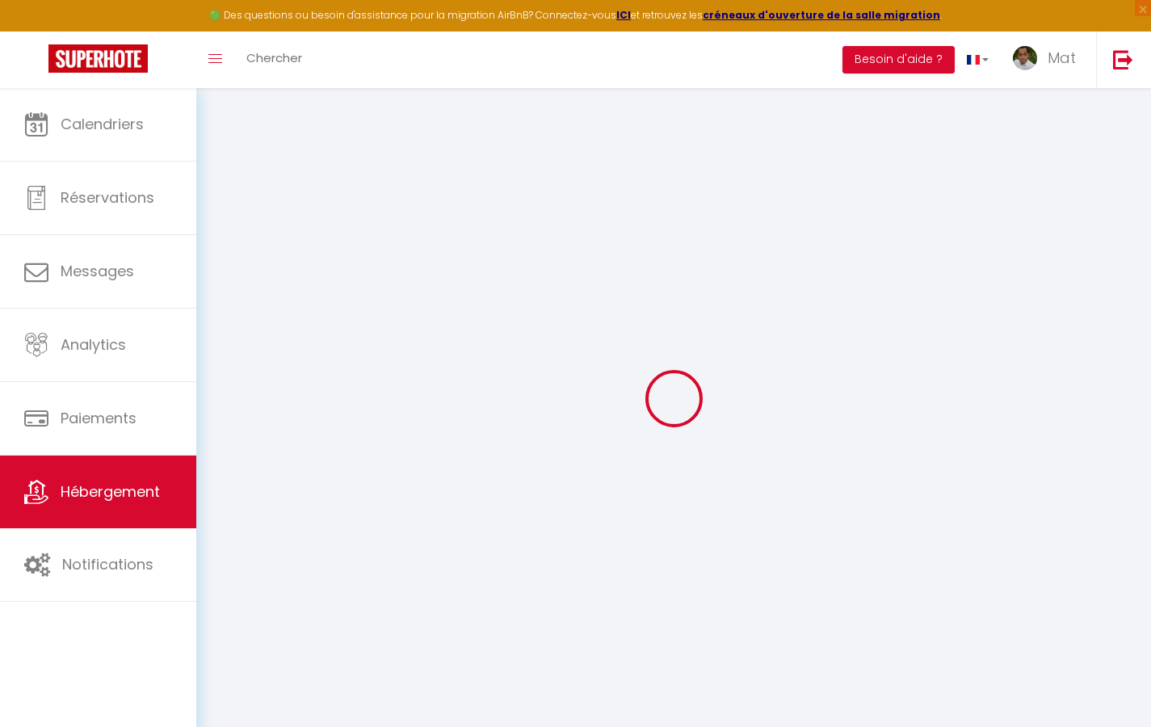
select select
checkbox input "true"
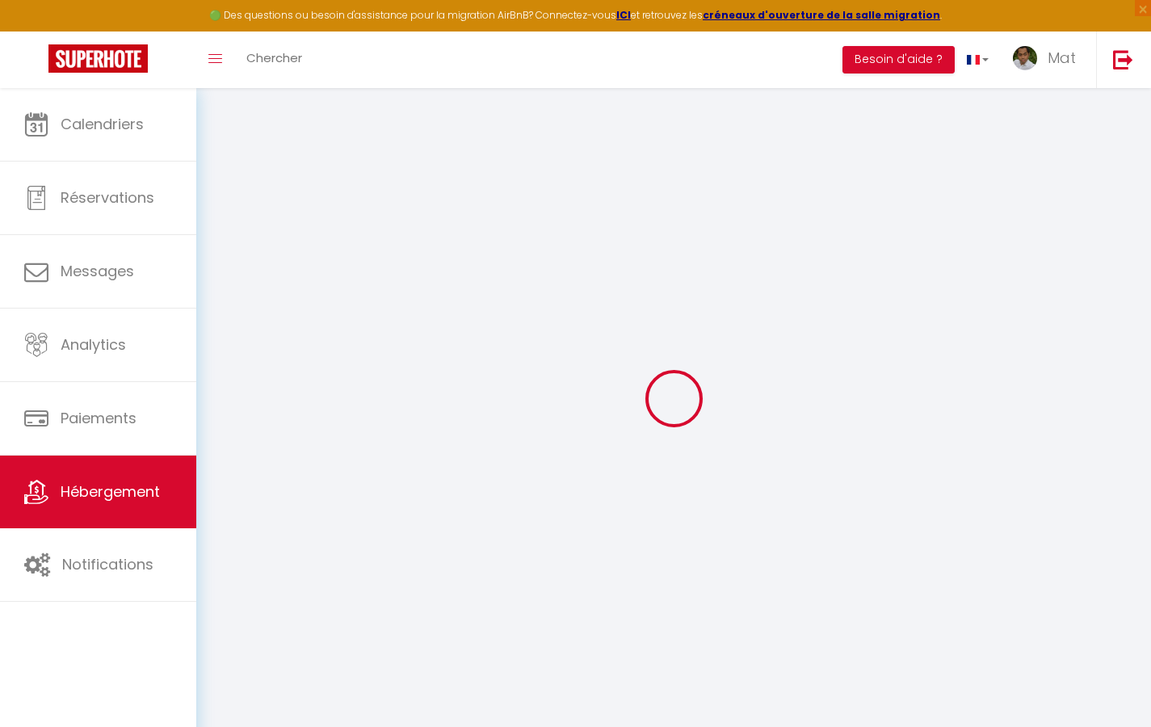
checkbox input "true"
checkbox input "false"
select select
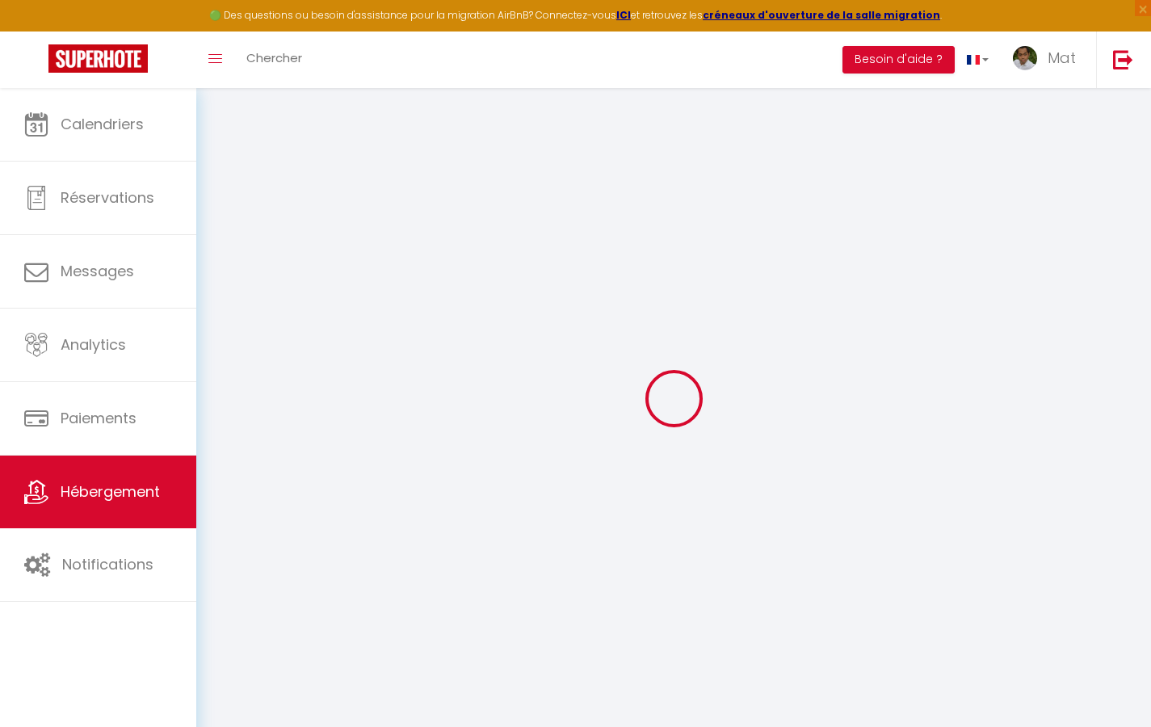
select select
checkbox input "true"
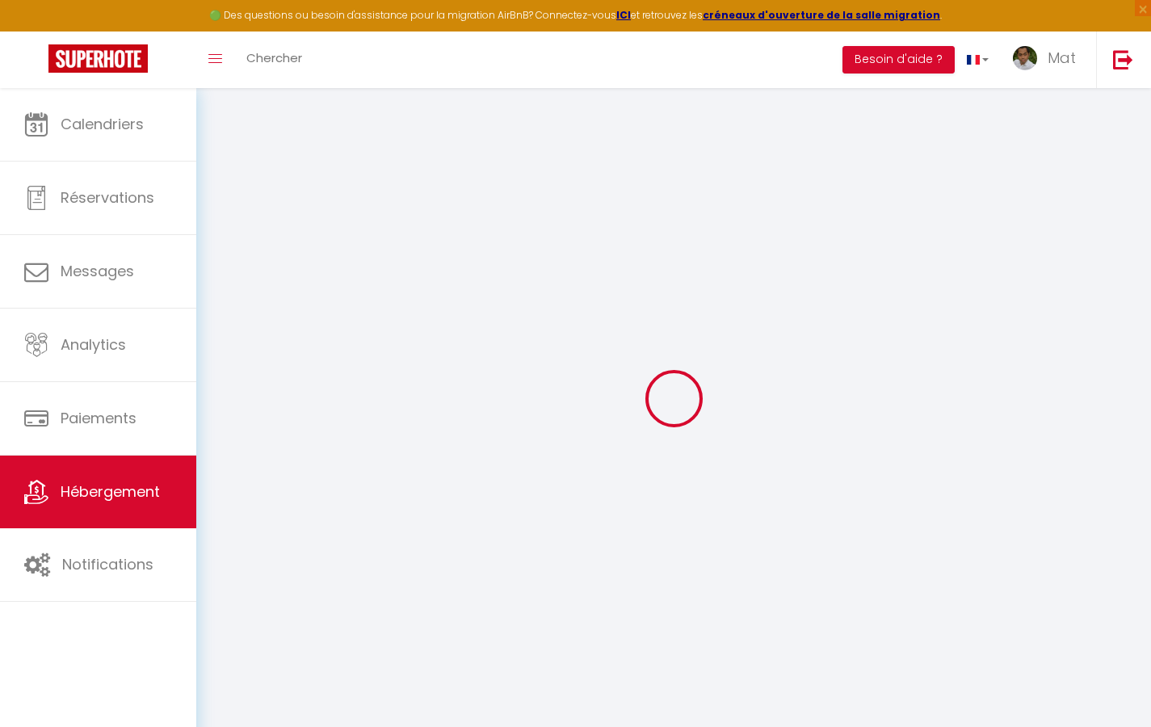
checkbox input "false"
checkbox input "true"
checkbox input "false"
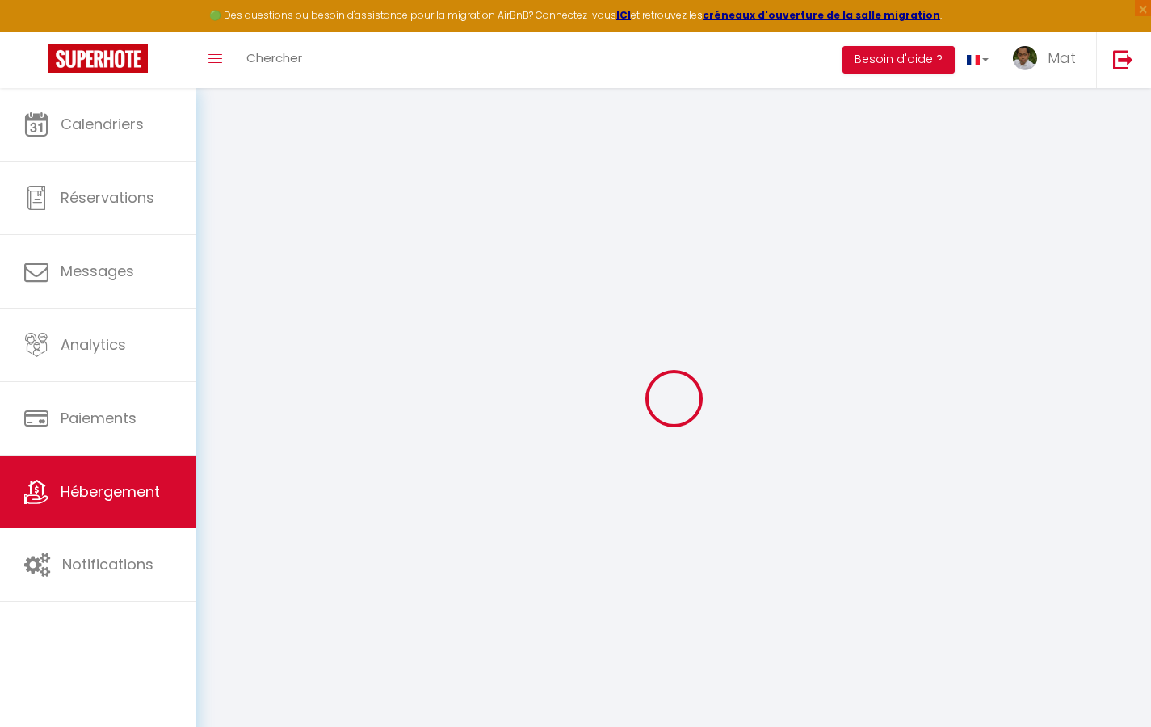
select select "17:00"
select select "23:30"
select select "10:00"
select select "30"
select select "120"
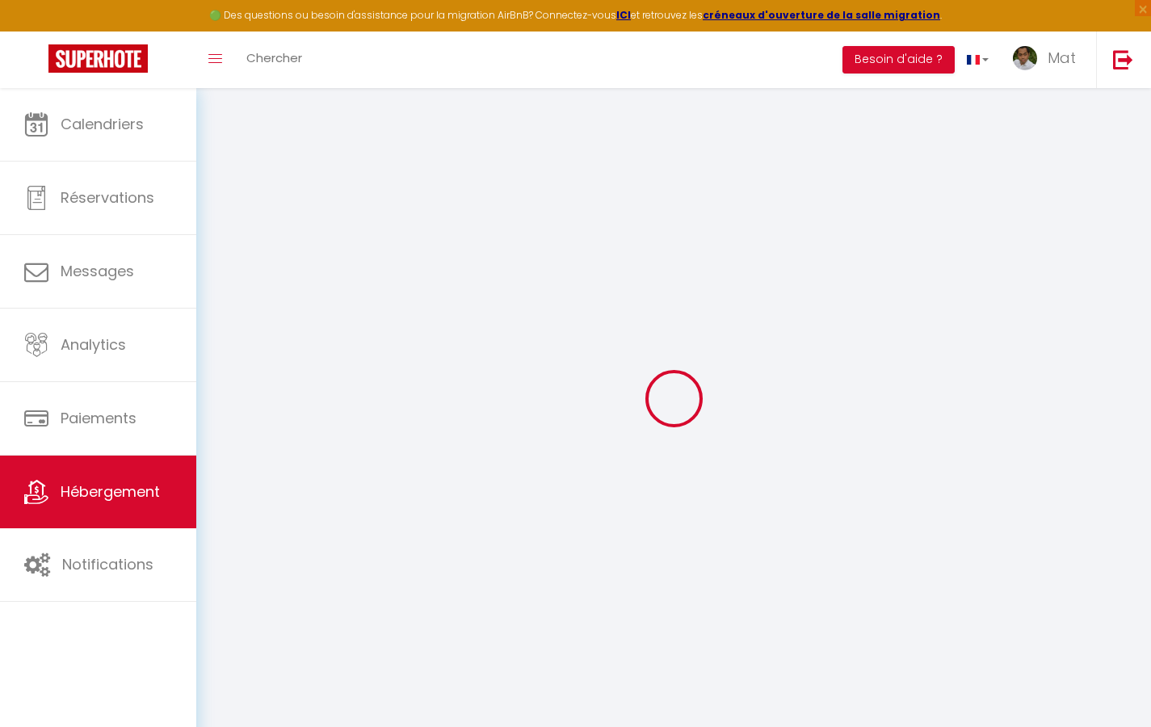
checkbox input "true"
